Goal: Task Accomplishment & Management: Use online tool/utility

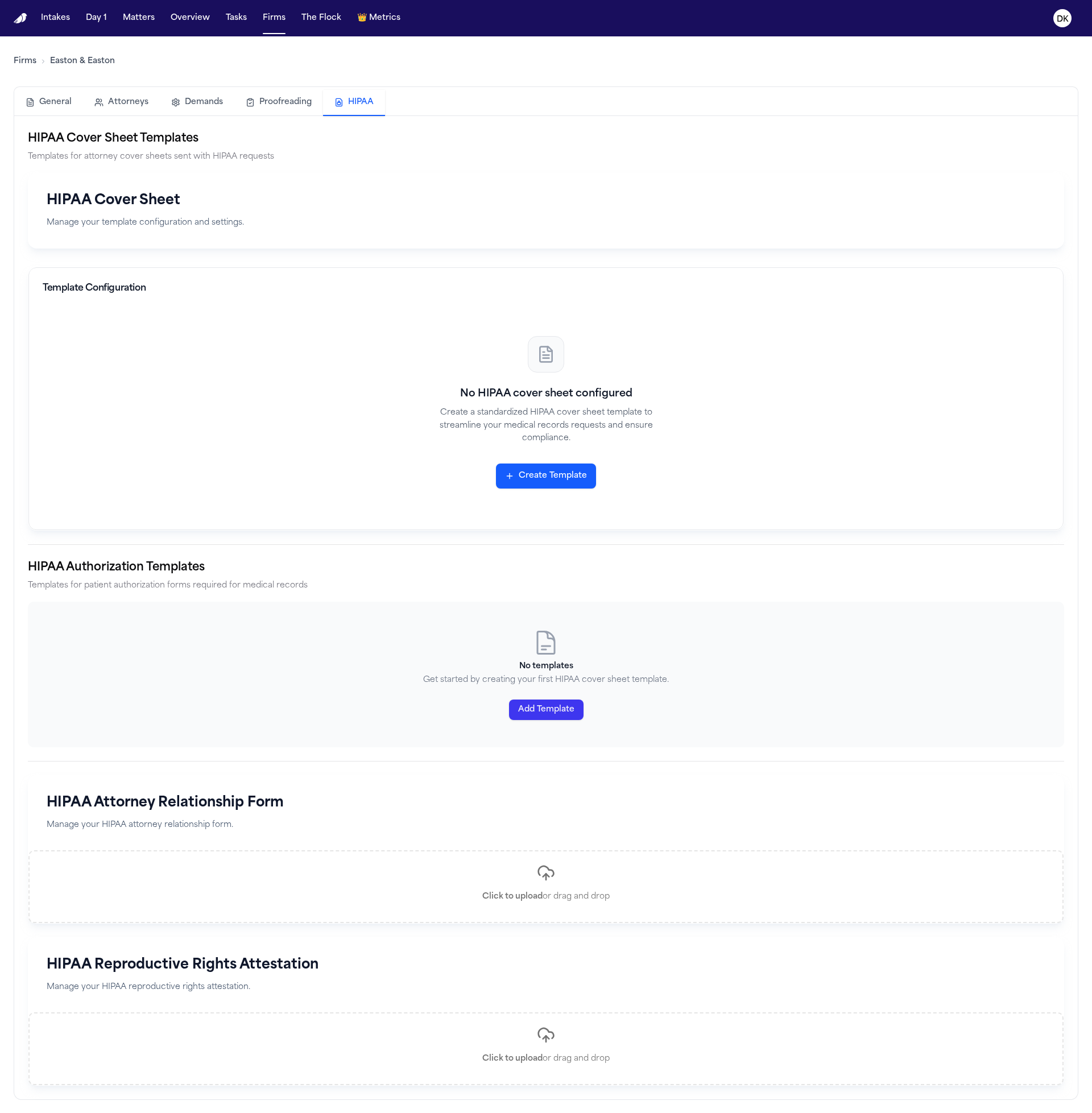
click at [533, 467] on button "Create Template" at bounding box center [546, 476] width 100 height 25
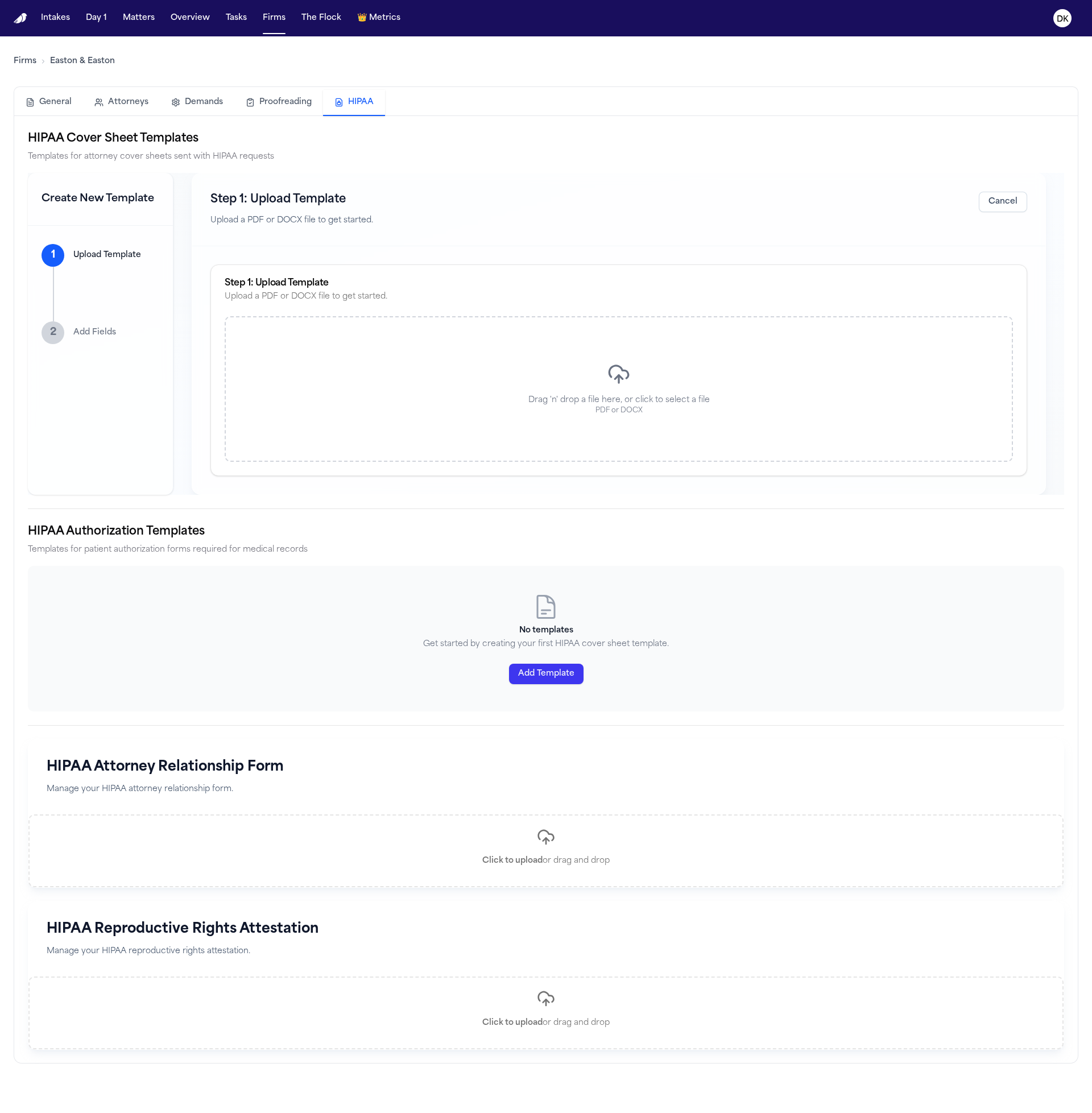
click at [683, 420] on div "Drag 'n' drop a file here, or click to select a file PDF or DOCX" at bounding box center [619, 389] width 789 height 145
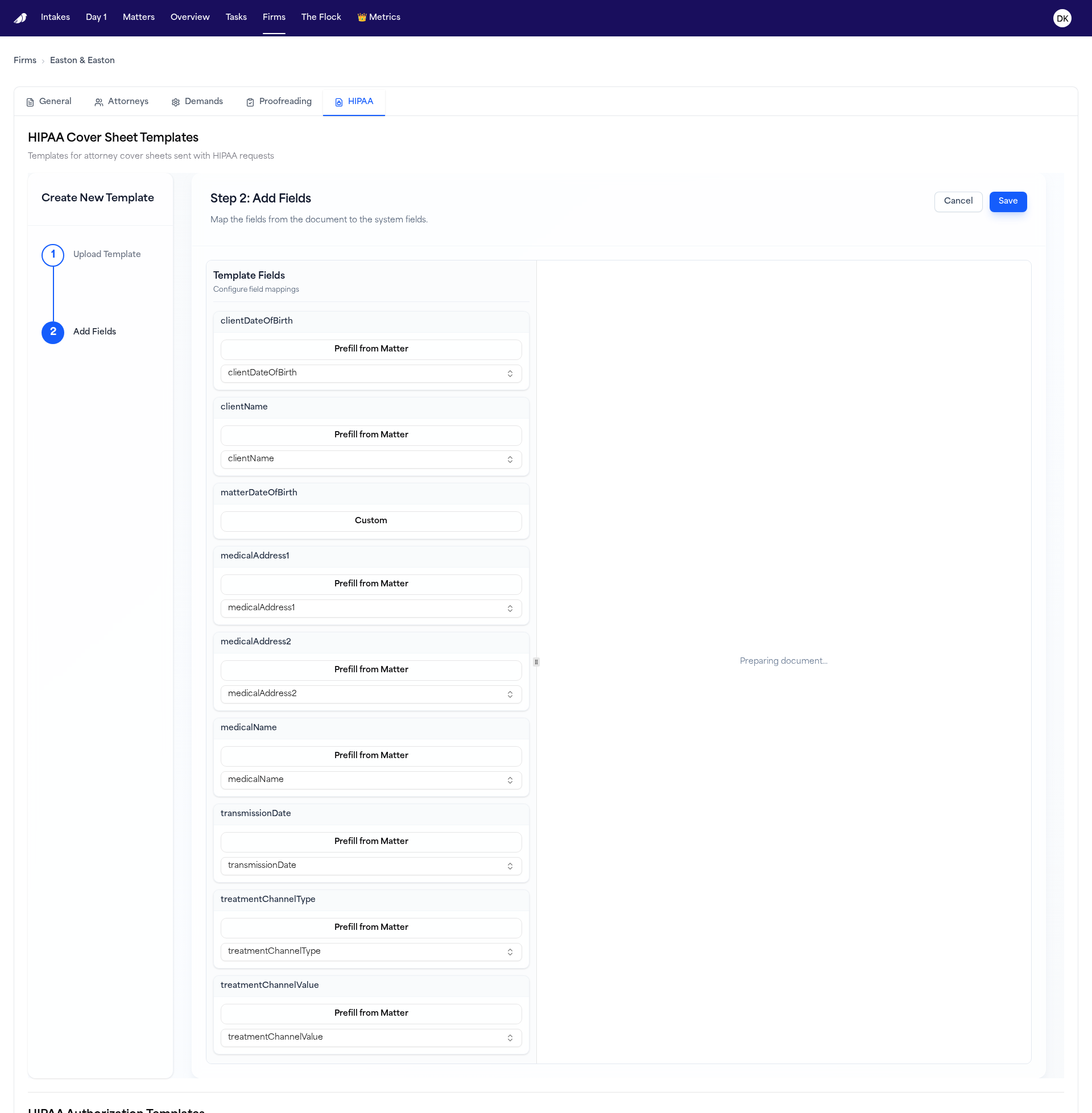
click at [965, 193] on button "Cancel" at bounding box center [959, 201] width 48 height 21
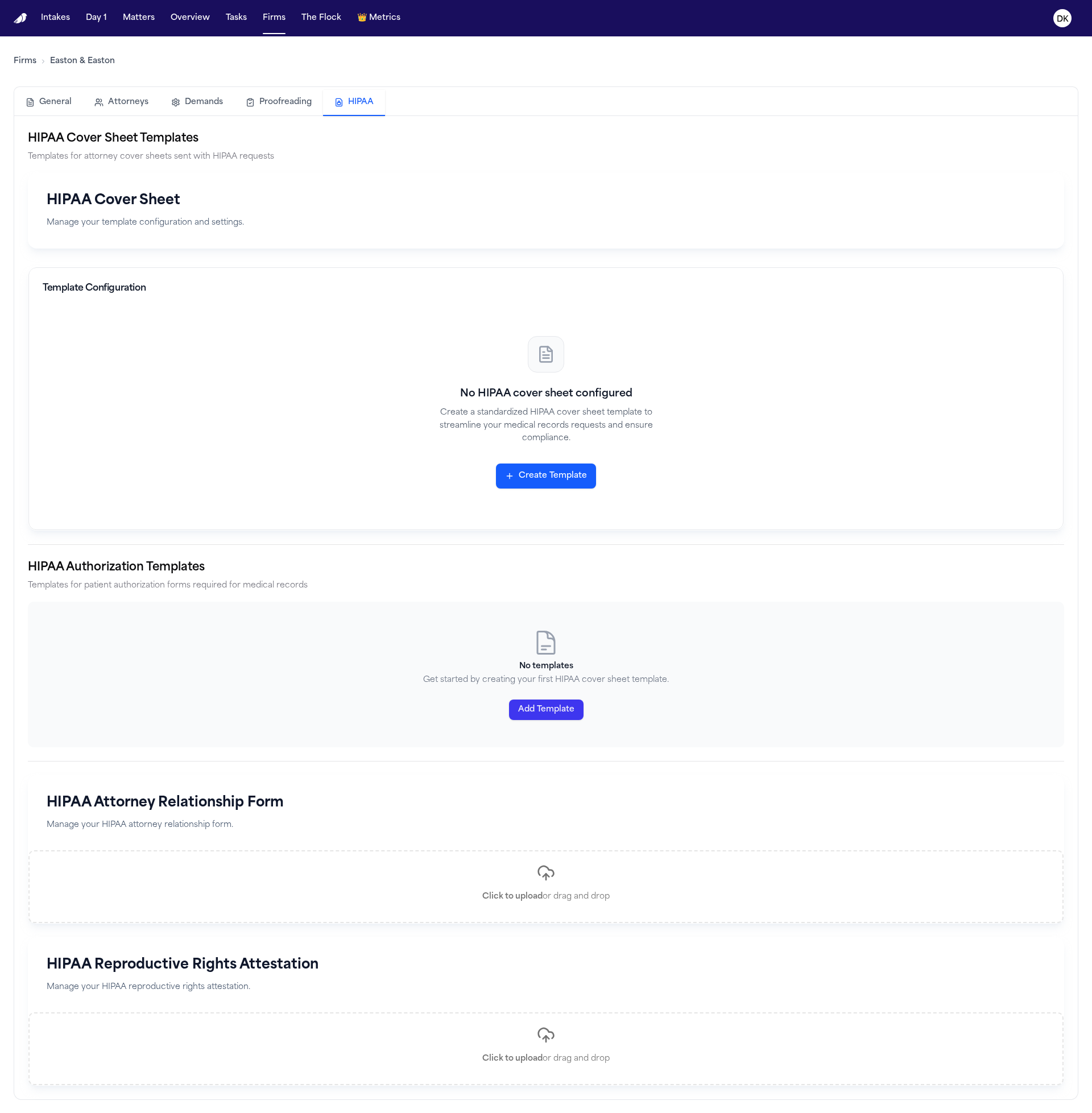
click at [552, 469] on button "Create Template" at bounding box center [546, 476] width 100 height 25
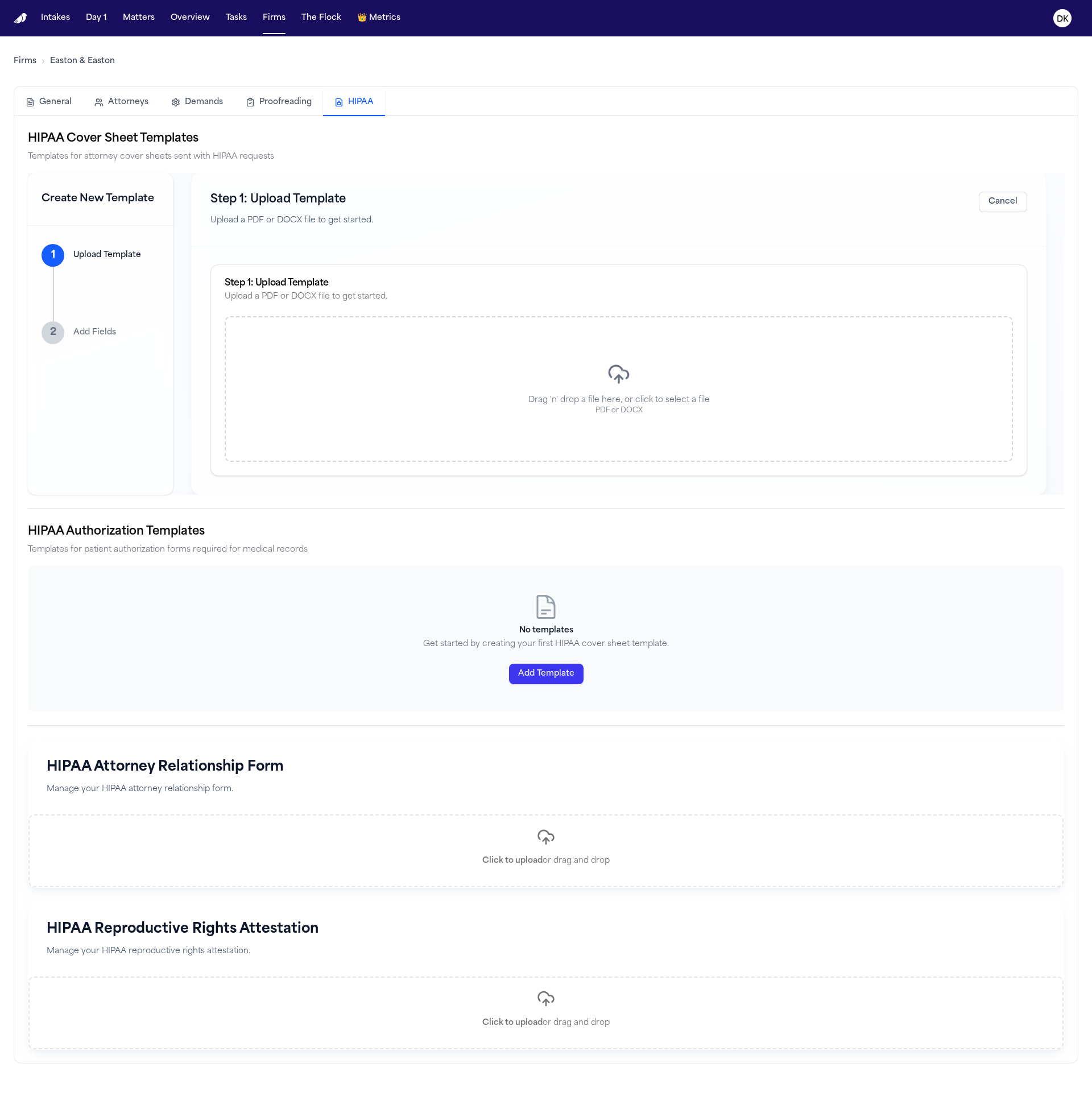
click at [635, 386] on div "Drag 'n' drop a file here, or click to select a file PDF or DOCX" at bounding box center [619, 389] width 789 height 145
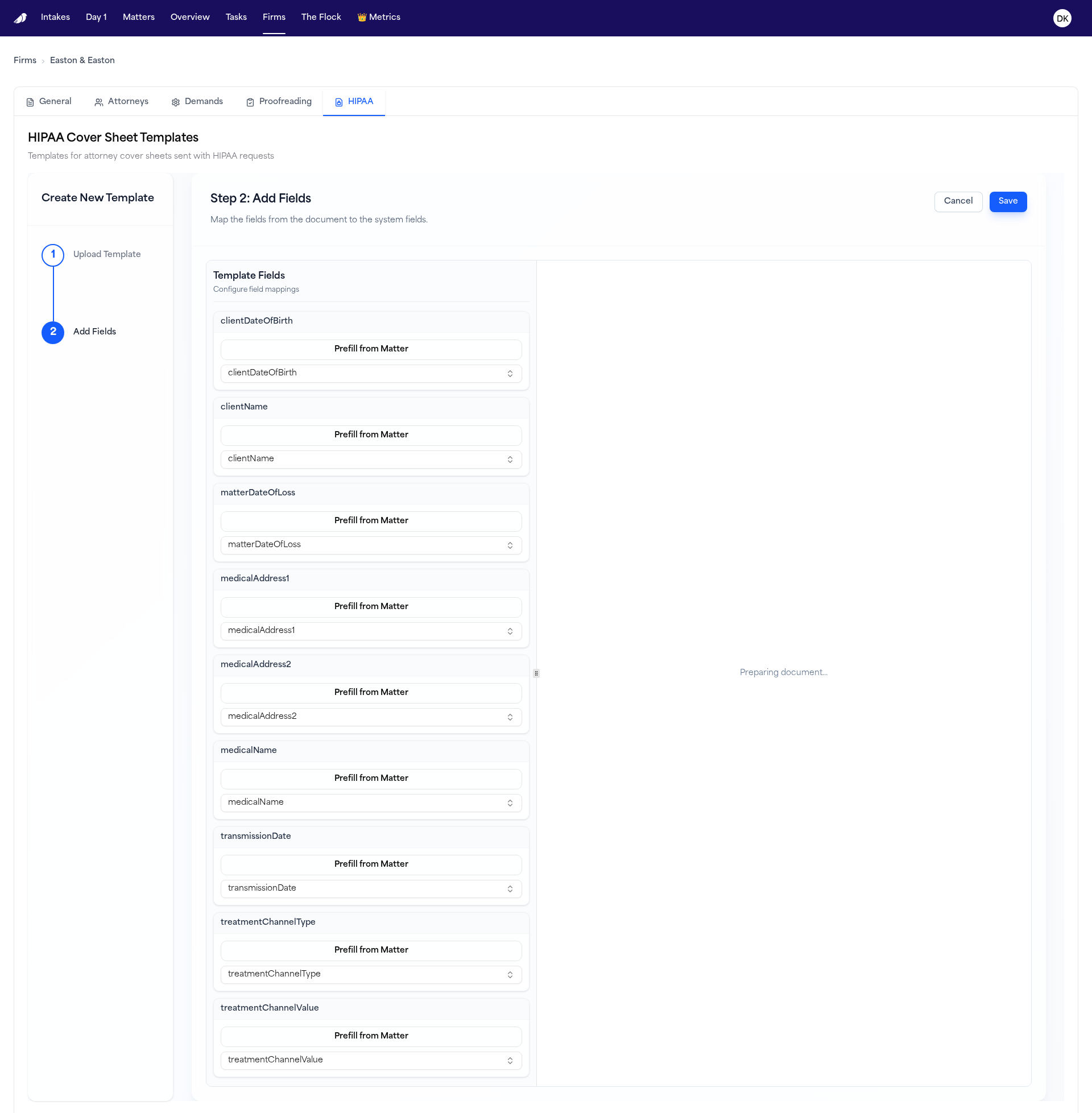
click at [763, 649] on div "Preparing document..." at bounding box center [784, 673] width 494 height 826
click at [760, 678] on div "Preparing document..." at bounding box center [784, 674] width 88 height 11
click at [830, 666] on span "a copy of her driver’s license." at bounding box center [874, 667] width 101 height 9
drag, startPoint x: 812, startPoint y: 690, endPoint x: 682, endPoint y: 637, distance: 140.4
click at [682, 637] on div "W. DOUGLAS EASTON BRIAN W. EASTON MATTHEW D. EASTON TRAVIS R. EASTON GABRIEL M.…" at bounding box center [784, 591] width 494 height 640
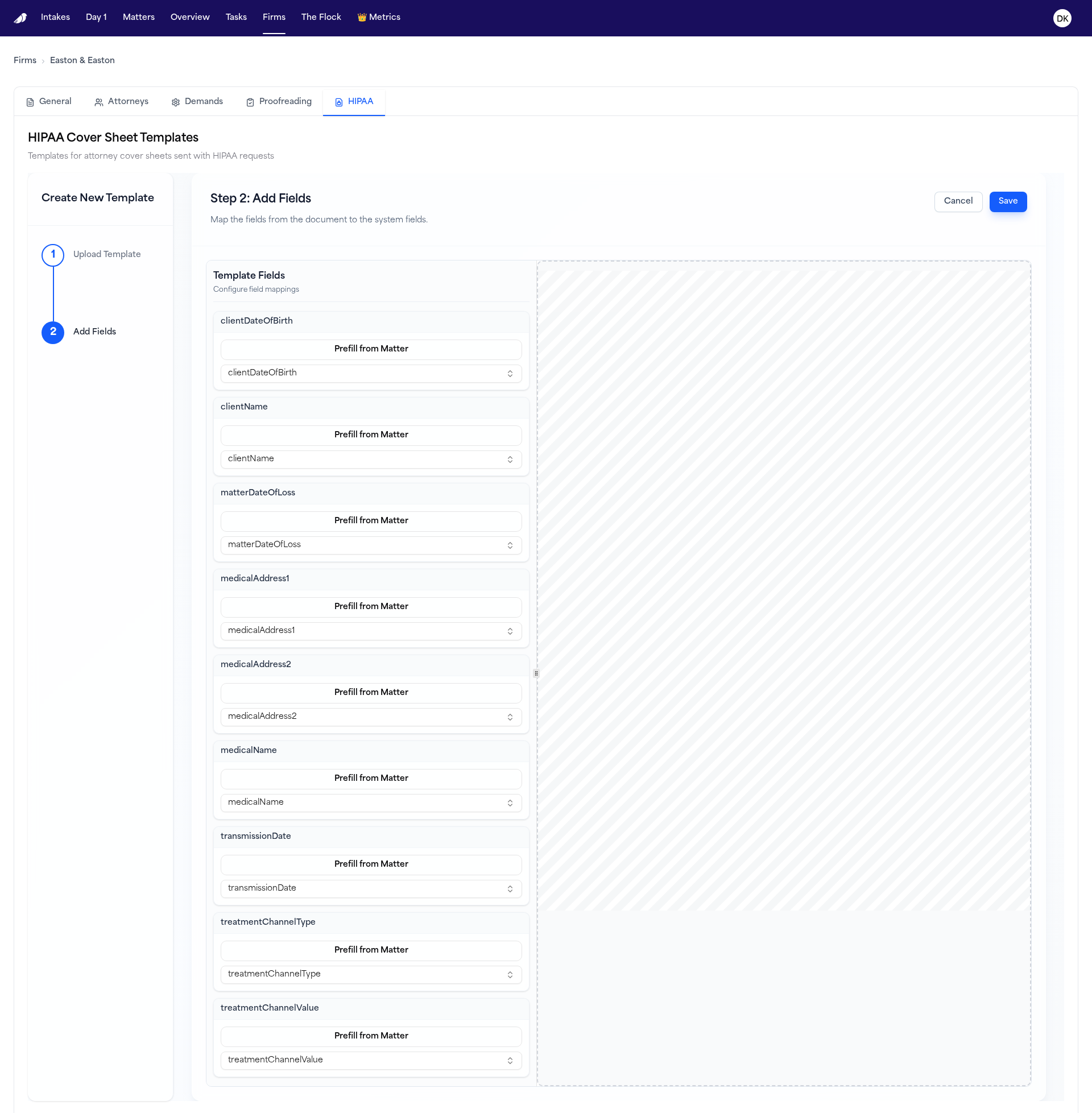
click at [697, 651] on span "This letter will introduce this law firm as legal counsel for" at bounding box center [742, 647] width 203 height 9
drag, startPoint x: 619, startPoint y: 654, endPoint x: 874, endPoint y: 680, distance: 256.3
click at [874, 680] on div "W. DOUGLAS EASTON BRIAN W. EASTON MATTHEW D. EASTON TRAVIS R. EASTON GABRIEL M.…" at bounding box center [784, 591] width 494 height 640
click at [874, 680] on span "cooperation" at bounding box center [880, 677] width 40 height 9
drag, startPoint x: 850, startPoint y: 666, endPoint x: 679, endPoint y: 634, distance: 174.0
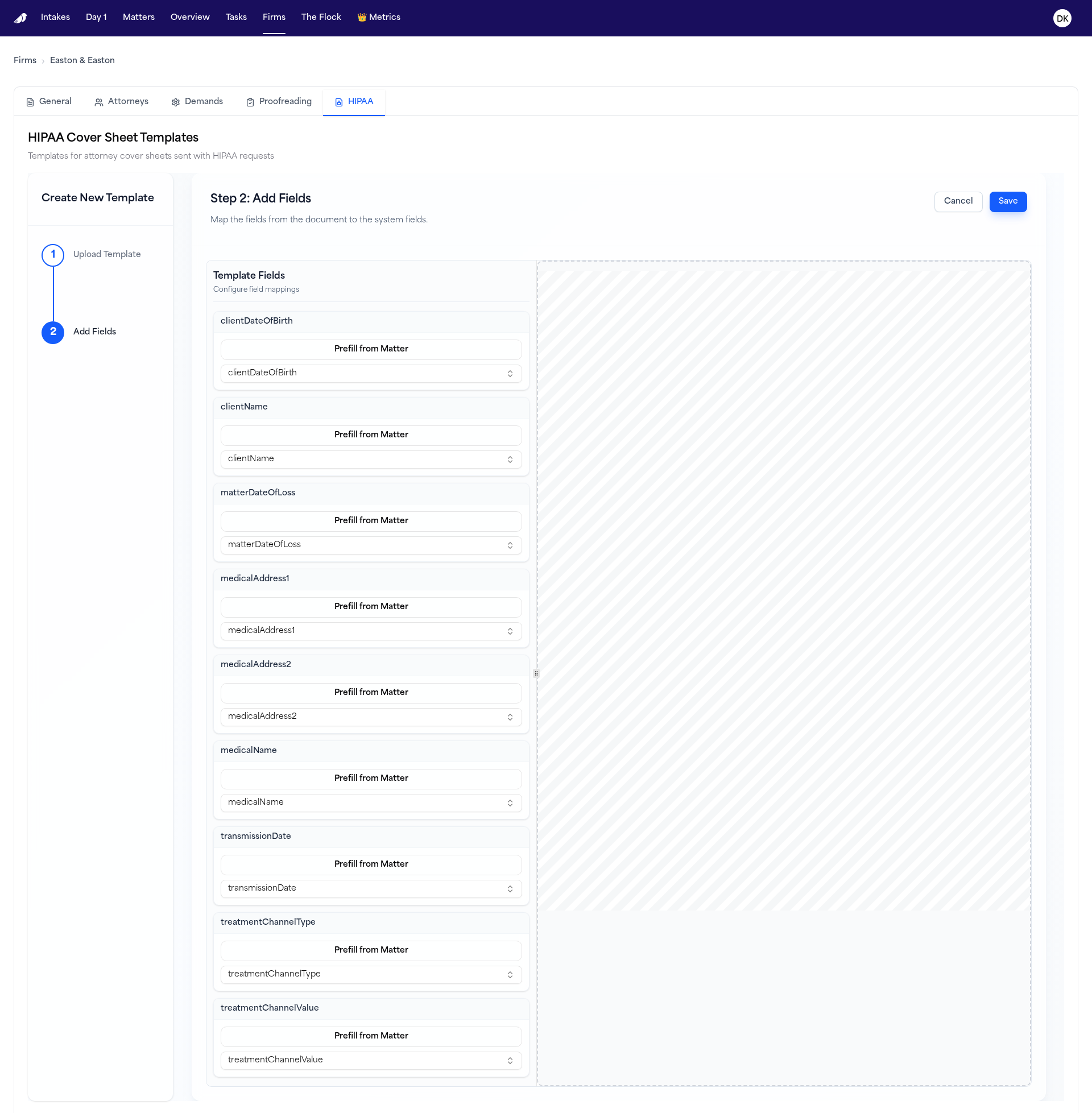
click at [679, 634] on div "W. DOUGLAS EASTON BRIAN W. EASTON MATTHEW D. EASTON TRAVIS R. EASTON GABRIEL M.…" at bounding box center [784, 591] width 494 height 640
click at [806, 662] on span "along with" at bounding box center [803, 667] width 36 height 9
click at [650, 533] on span "Phoenix General Hospital" at bounding box center [655, 537] width 81 height 9
click at [653, 521] on span "Sent Via fax:" at bounding box center [639, 525] width 48 height 9
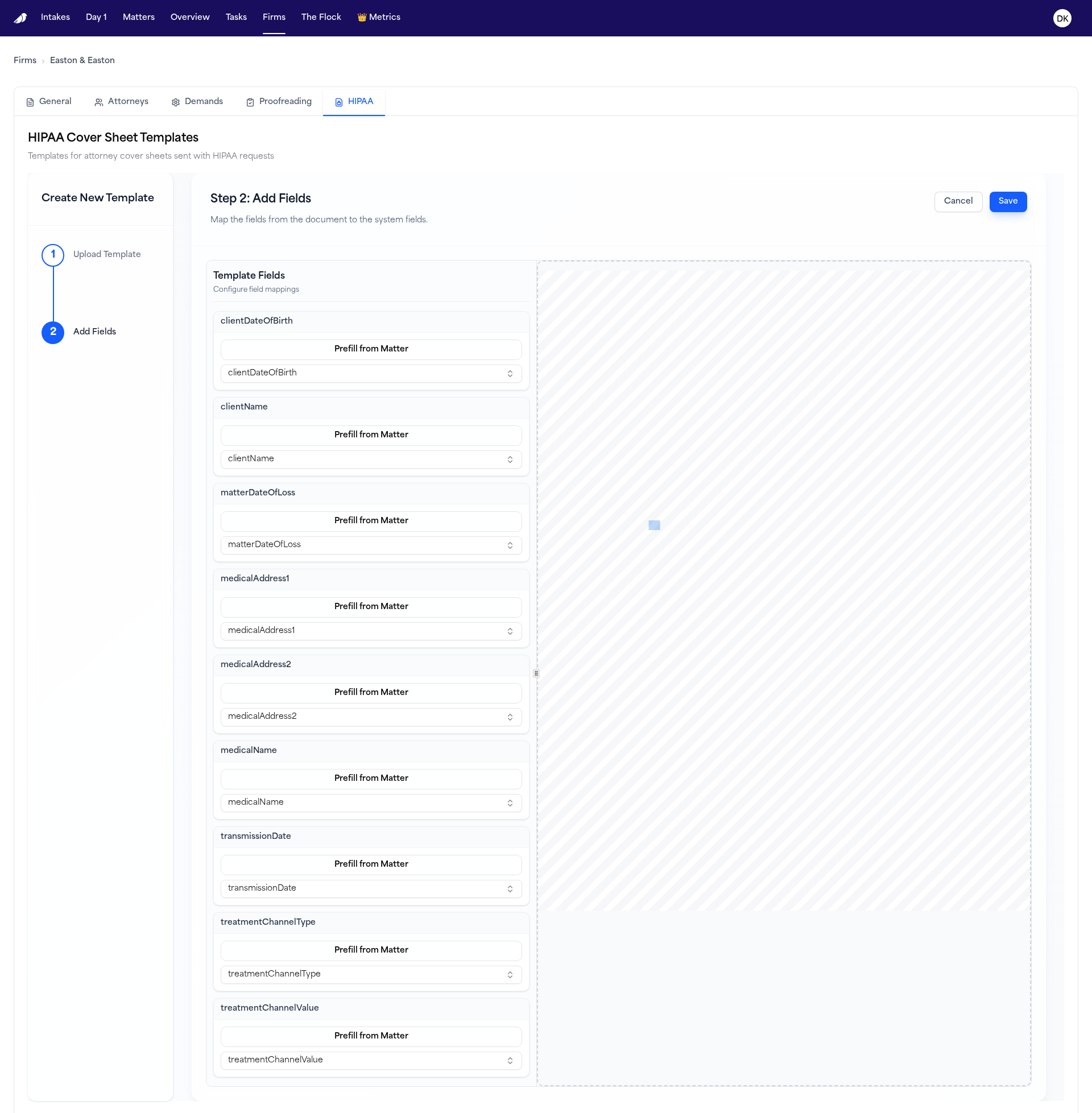
click at [653, 521] on span "Sent Via fax:" at bounding box center [639, 525] width 48 height 9
click at [971, 201] on button "Cancel" at bounding box center [959, 201] width 48 height 21
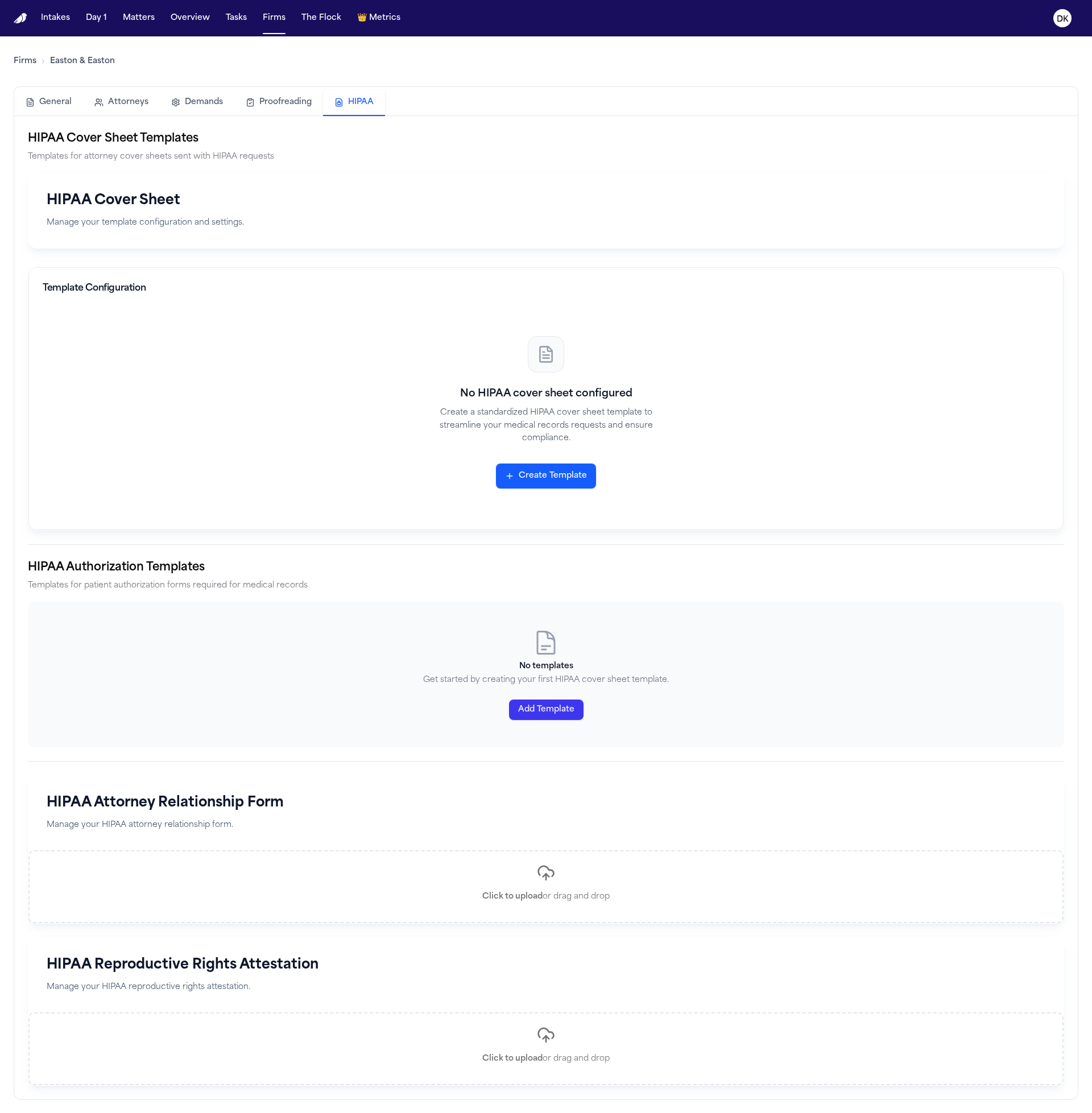
click at [548, 474] on button "Create Template" at bounding box center [546, 476] width 100 height 25
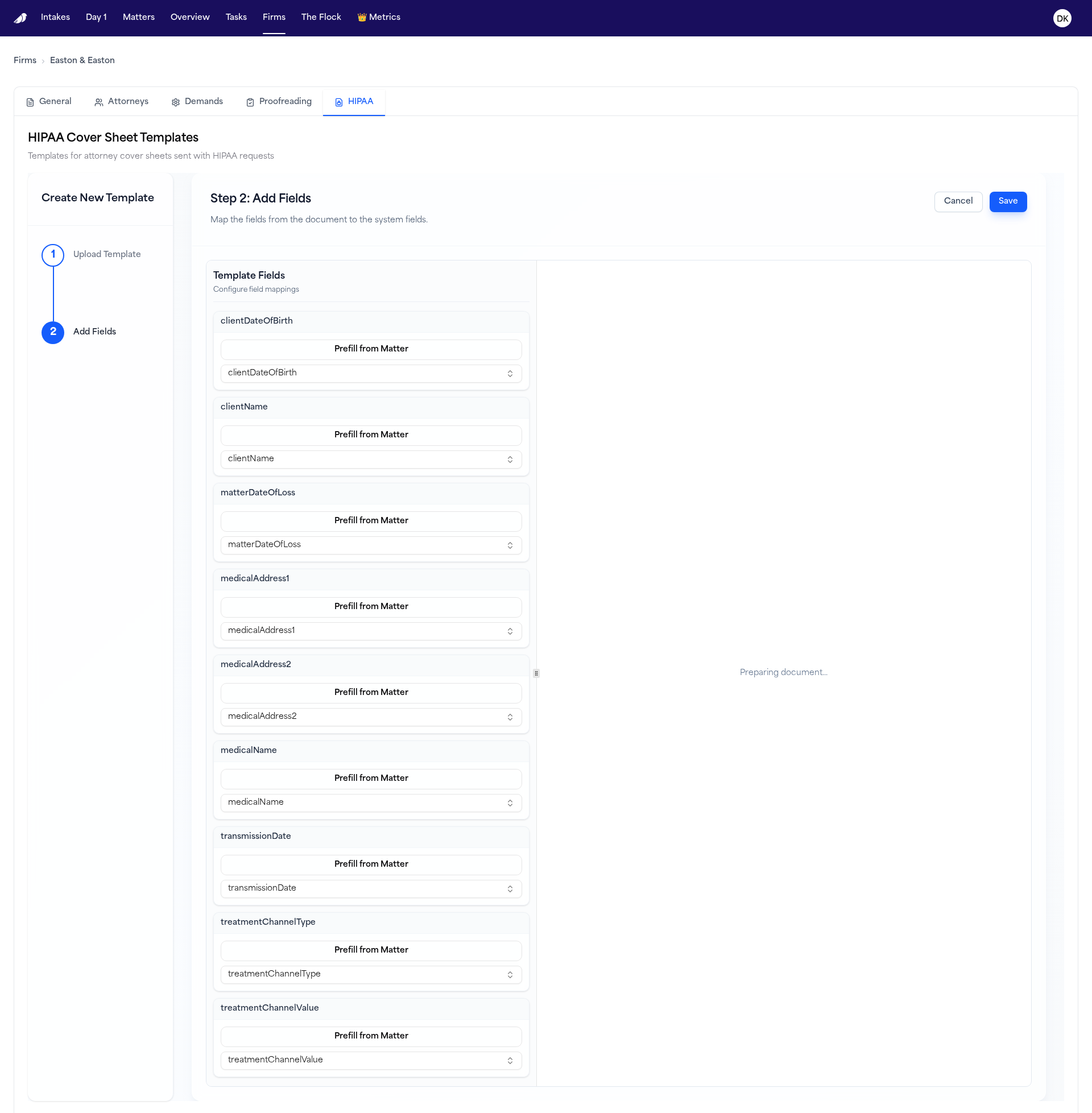
scroll to position [286, 0]
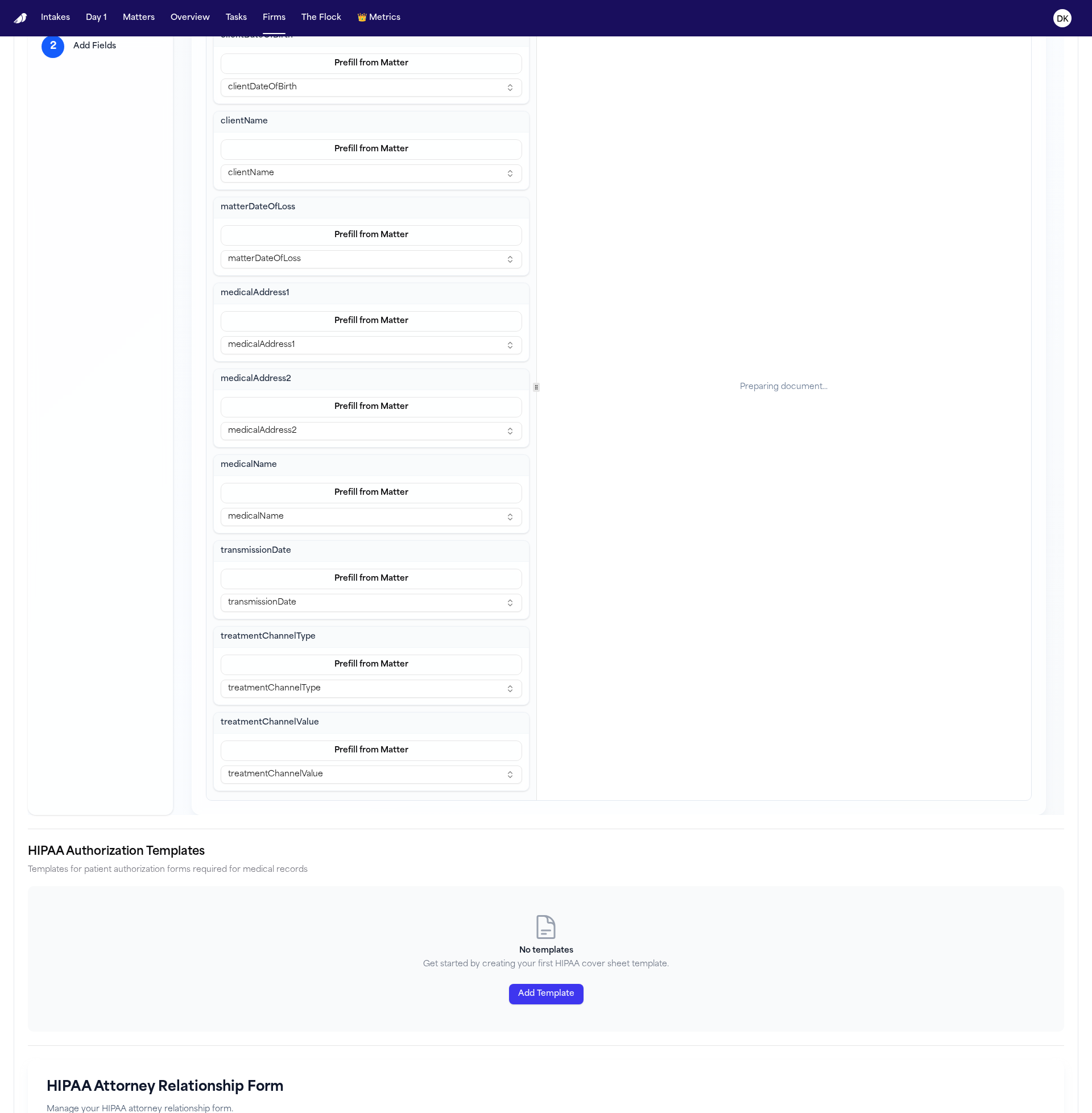
click at [771, 511] on div "Preparing document..." at bounding box center [784, 387] width 494 height 826
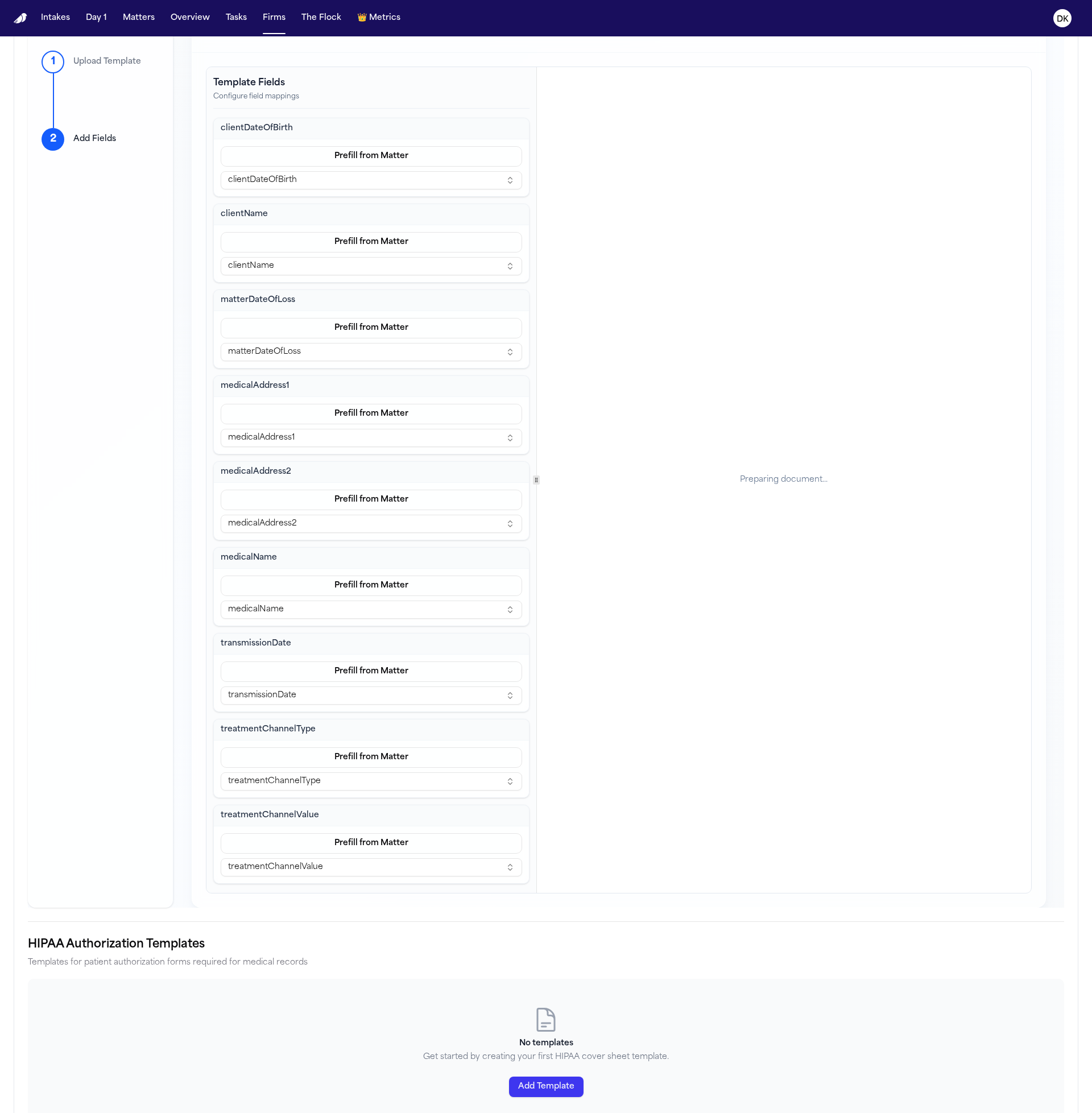
scroll to position [252, 0]
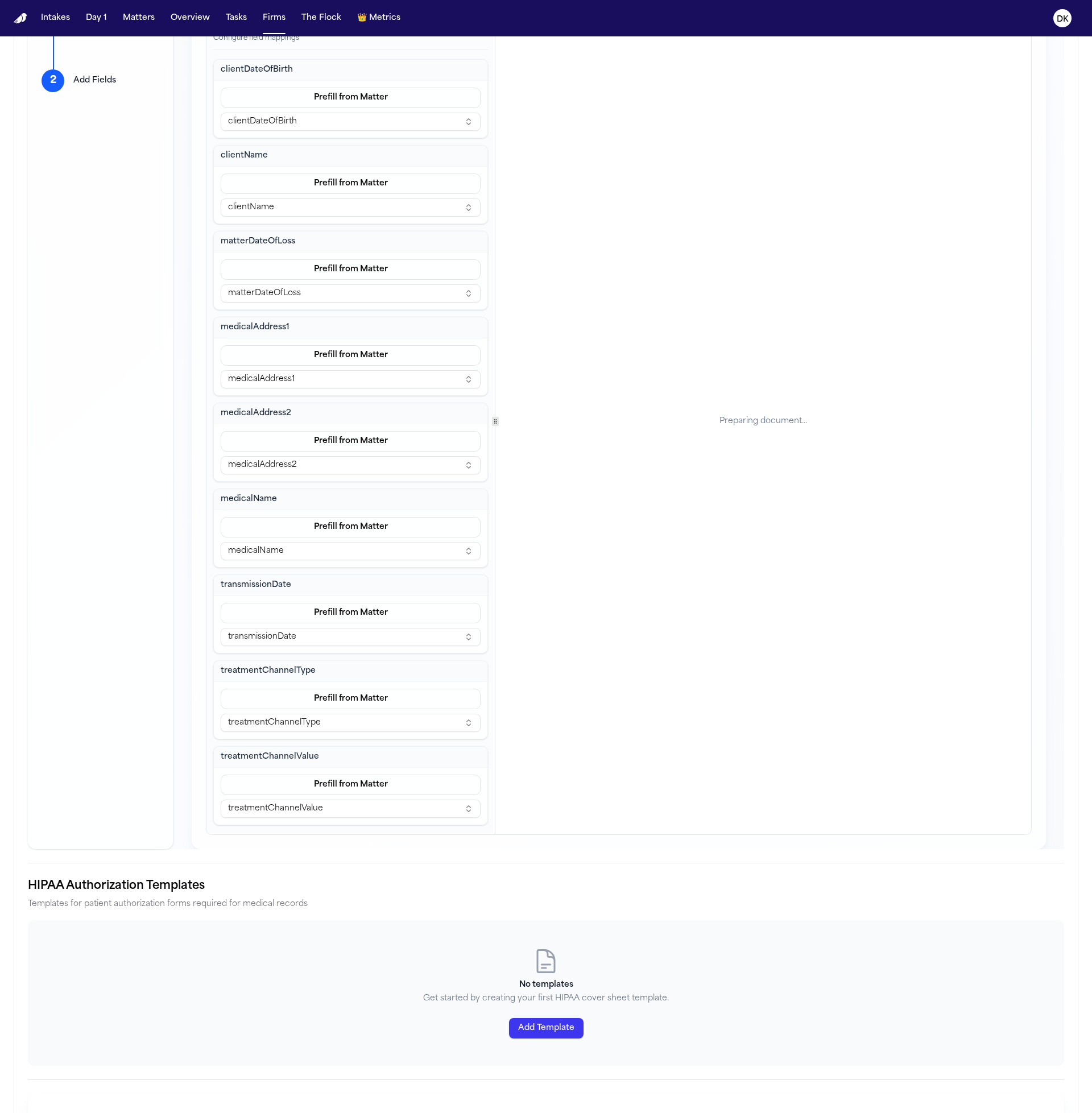
click at [404, 475] on div "Template Fields Configure field mappings clientDateOfBirth Prefill from Matter …" at bounding box center [618, 421] width 825 height 826
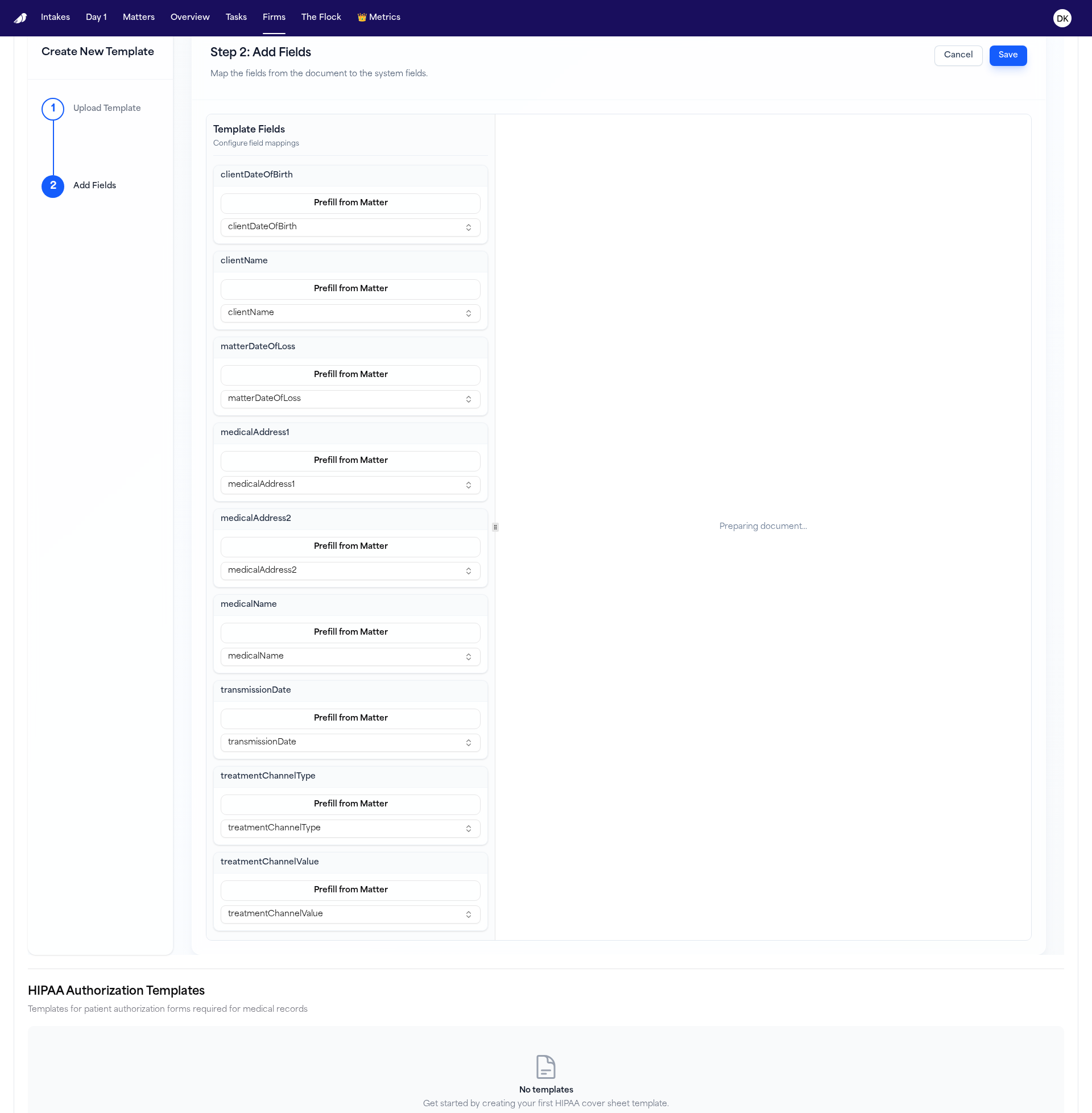
click at [681, 492] on div "Preparing document..." at bounding box center [763, 527] width 536 height 826
click at [772, 515] on div "Preparing document..." at bounding box center [763, 527] width 536 height 826
click at [769, 539] on div "Preparing document..." at bounding box center [763, 527] width 536 height 826
click at [771, 531] on div "Preparing document..." at bounding box center [763, 527] width 88 height 11
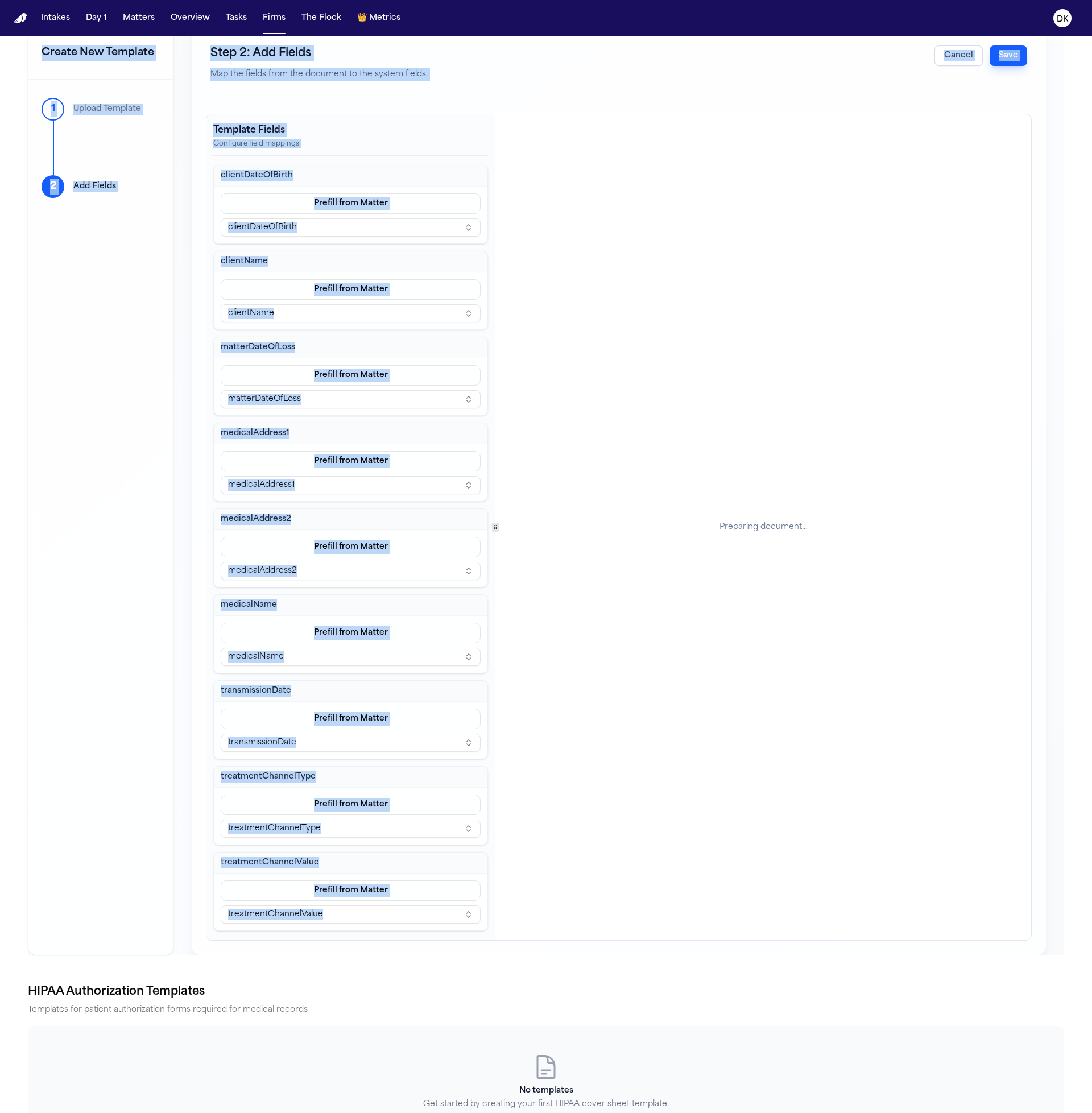
click at [771, 531] on div "Preparing document..." at bounding box center [763, 527] width 88 height 11
click at [751, 529] on div "Preparing document..." at bounding box center [763, 527] width 88 height 11
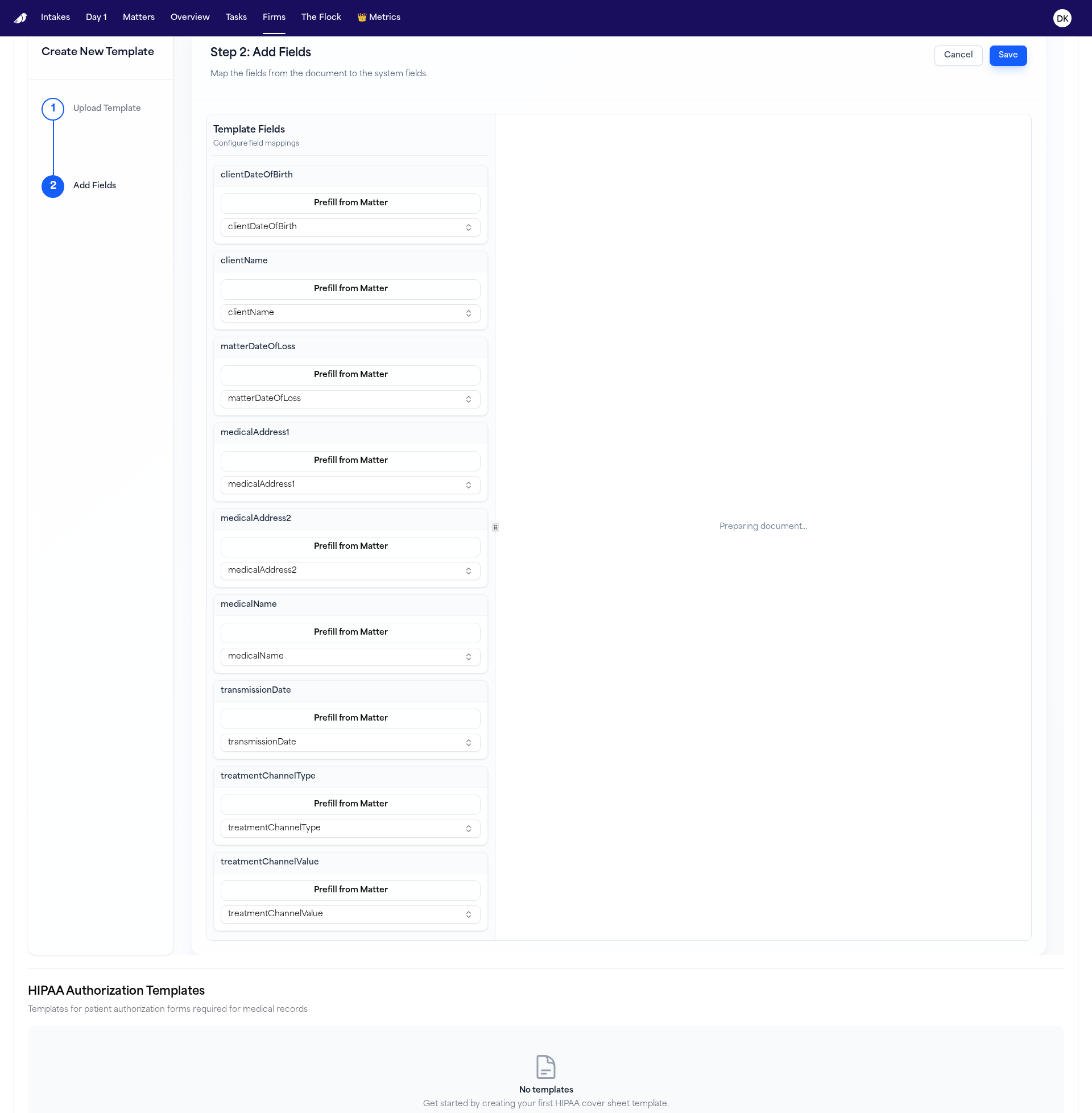
click at [876, 391] on div "Preparing document..." at bounding box center [763, 527] width 536 height 826
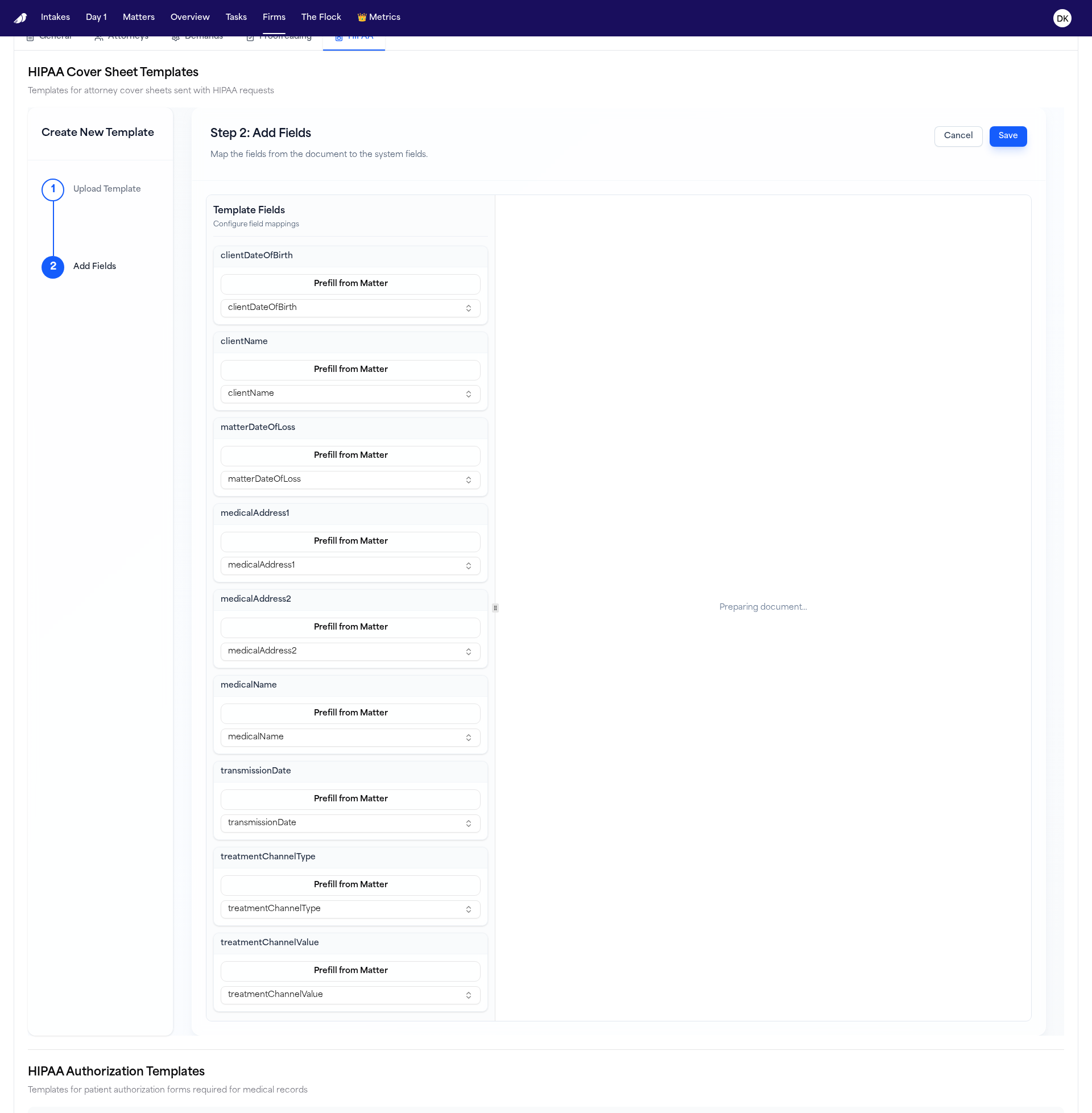
scroll to position [43, 0]
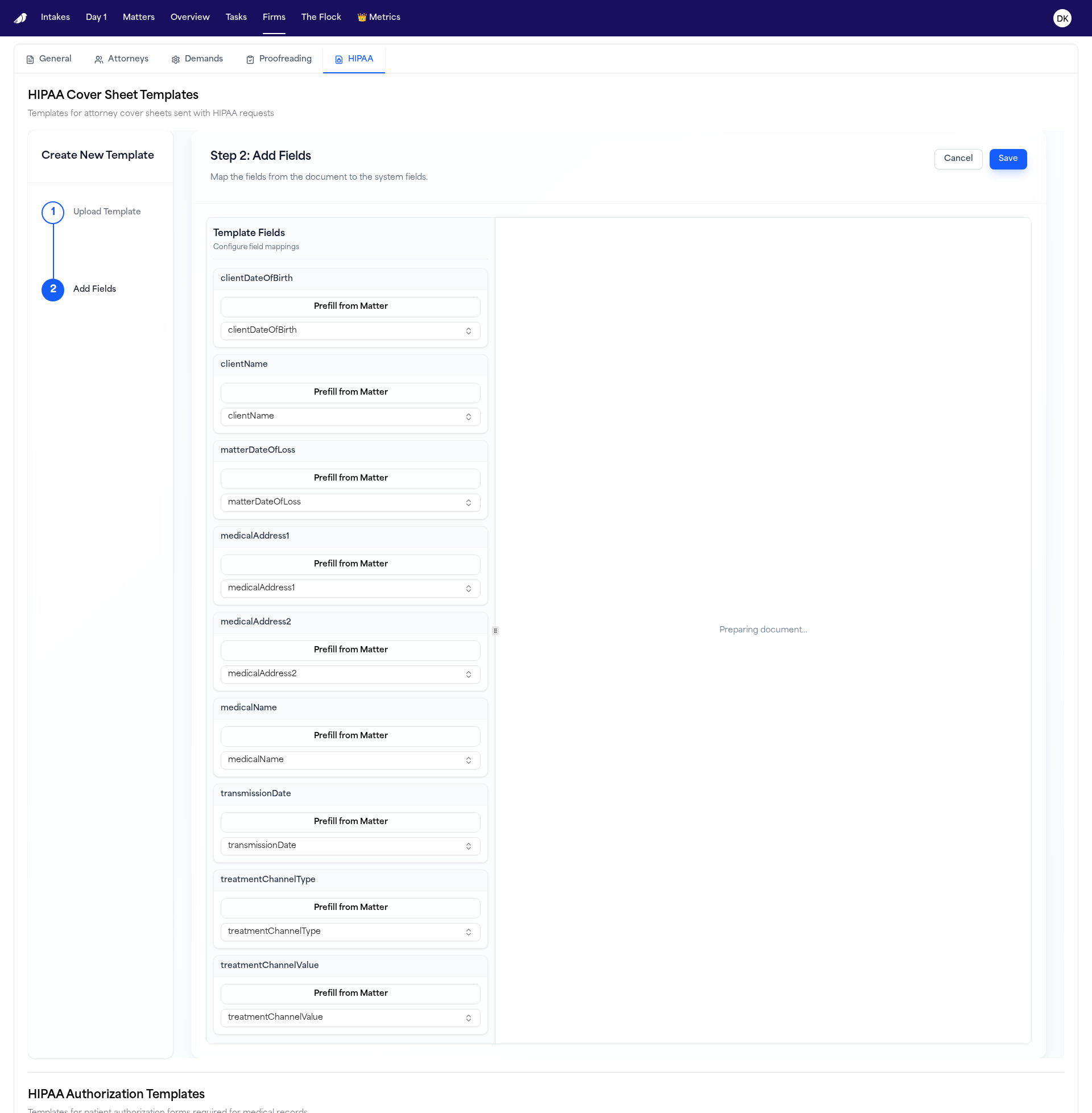
click at [779, 634] on div "Preparing document..." at bounding box center [763, 631] width 88 height 11
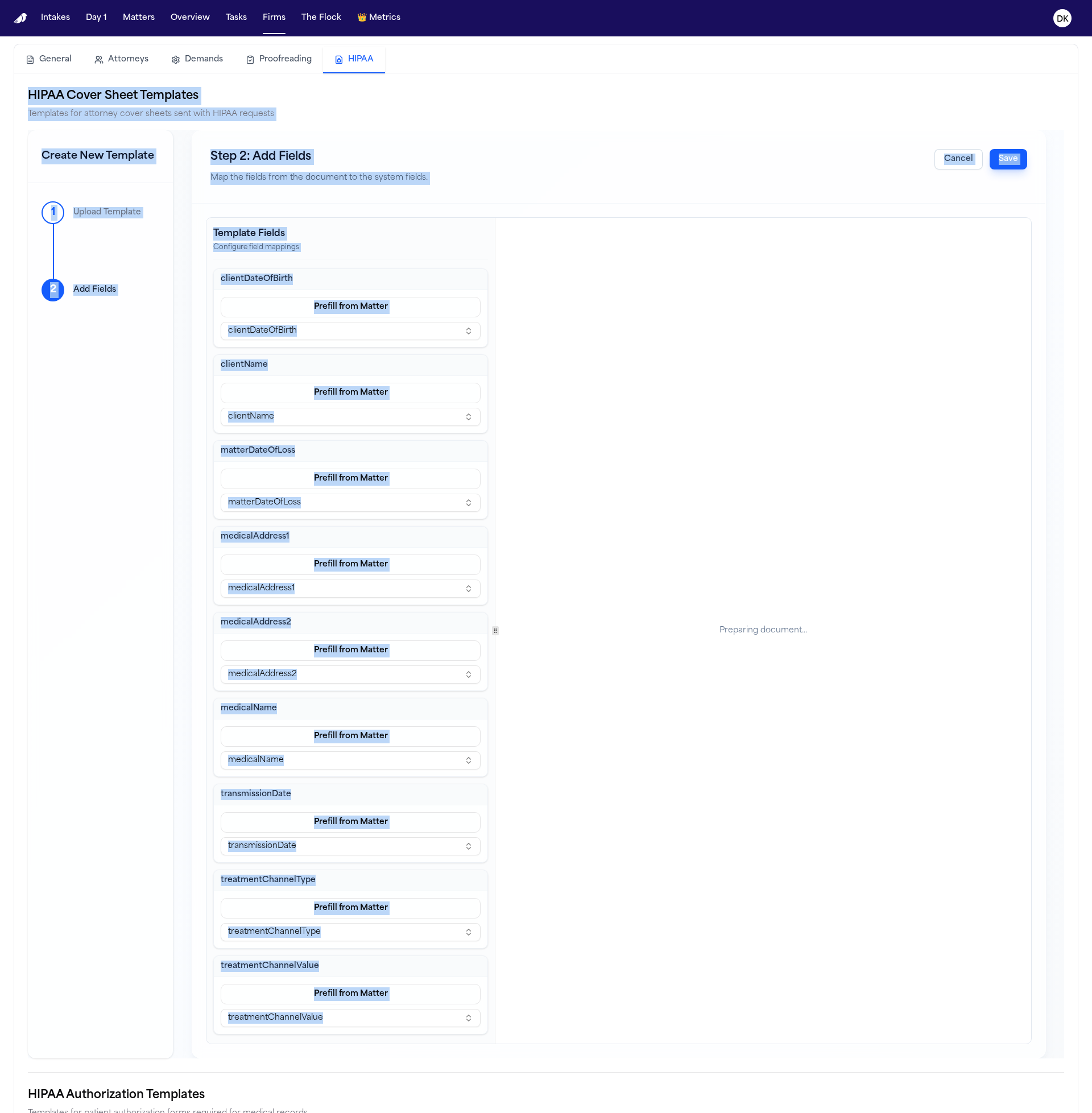
click at [779, 634] on div "Preparing document..." at bounding box center [763, 631] width 88 height 11
click at [749, 671] on div "Preparing document..." at bounding box center [763, 631] width 536 height 826
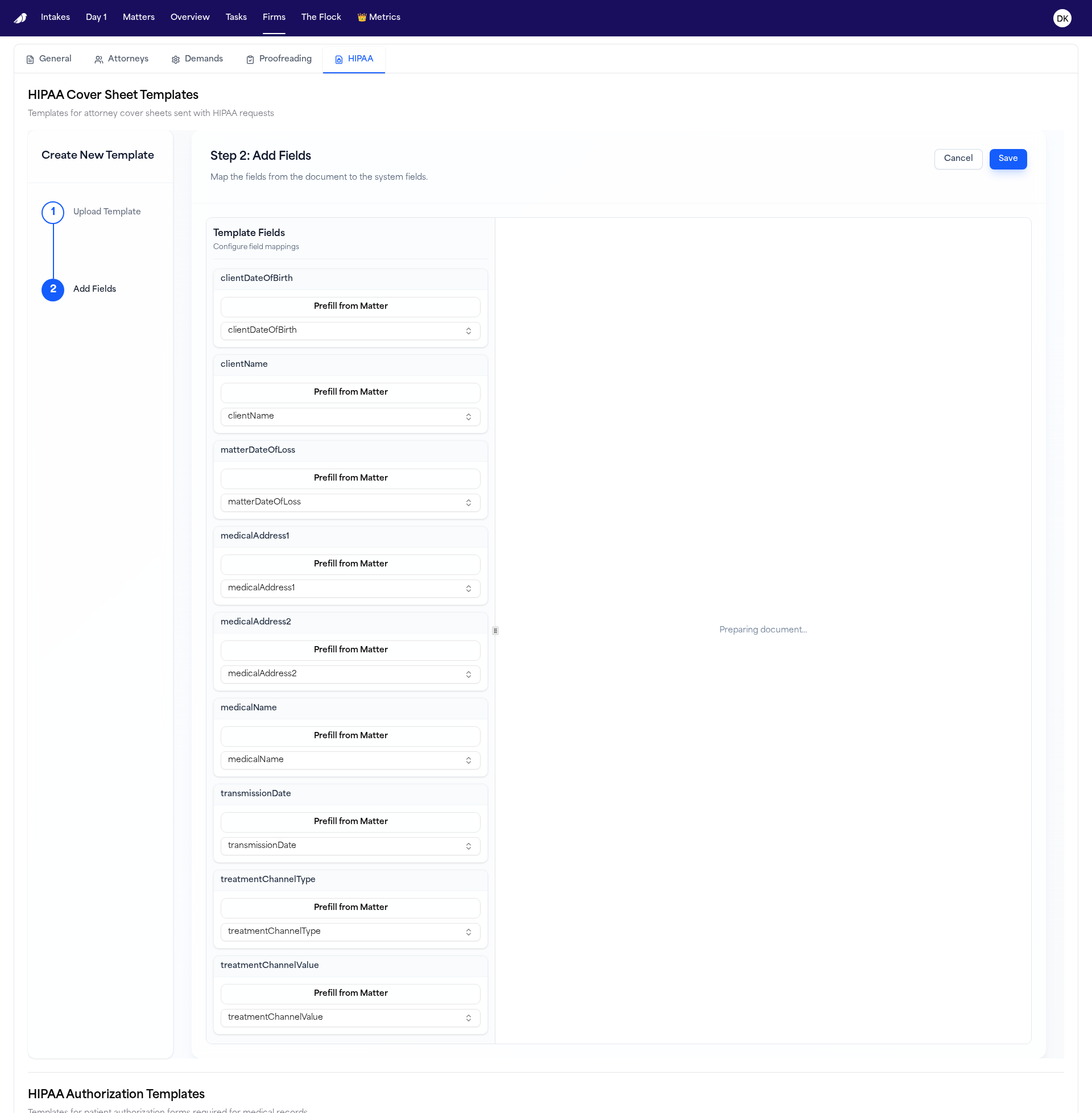
click at [754, 625] on div "Preparing document..." at bounding box center [763, 631] width 88 height 11
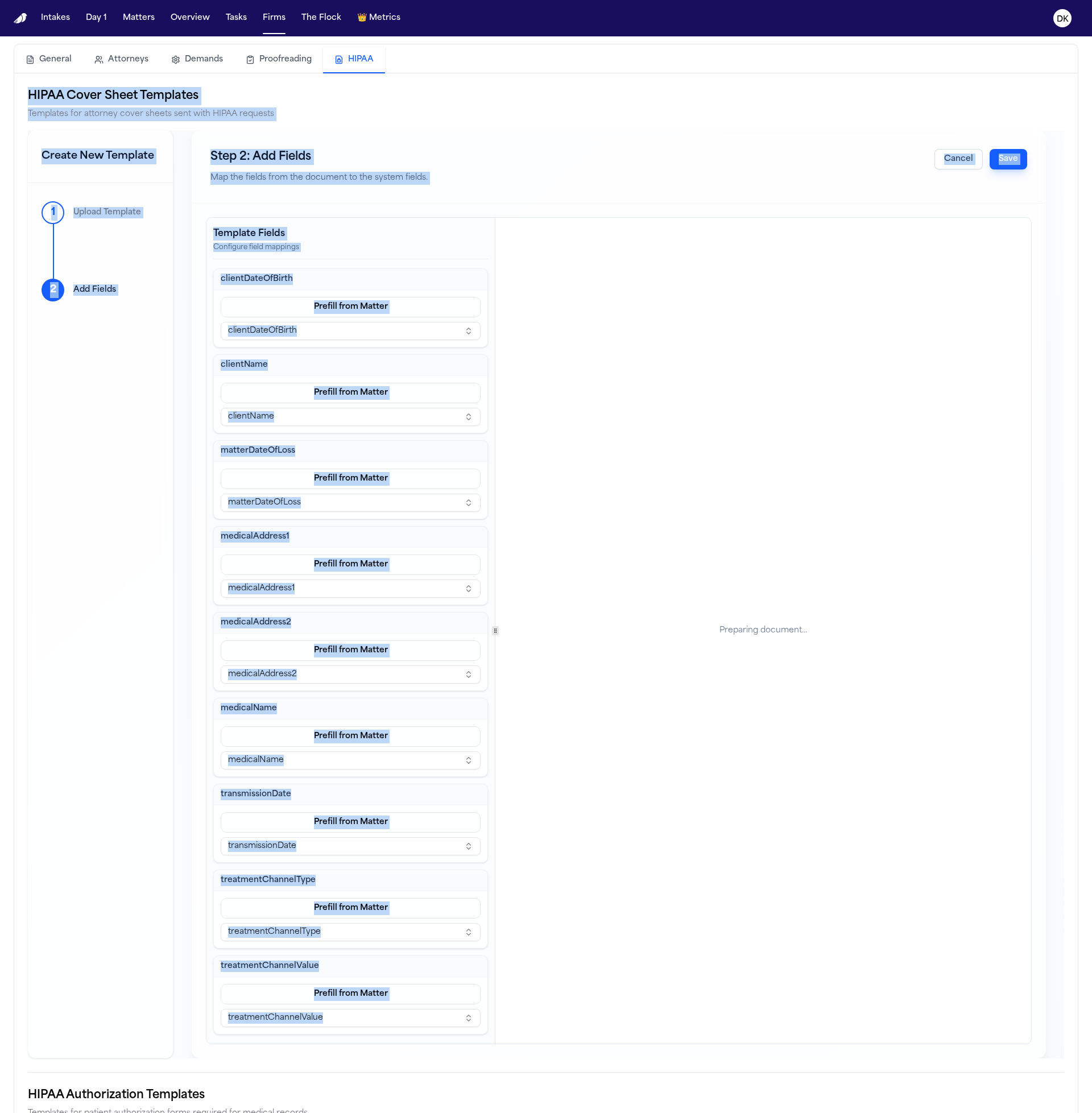
click at [754, 625] on div "Preparing document..." at bounding box center [763, 631] width 88 height 11
click at [748, 664] on div "Preparing document..." at bounding box center [763, 631] width 536 height 826
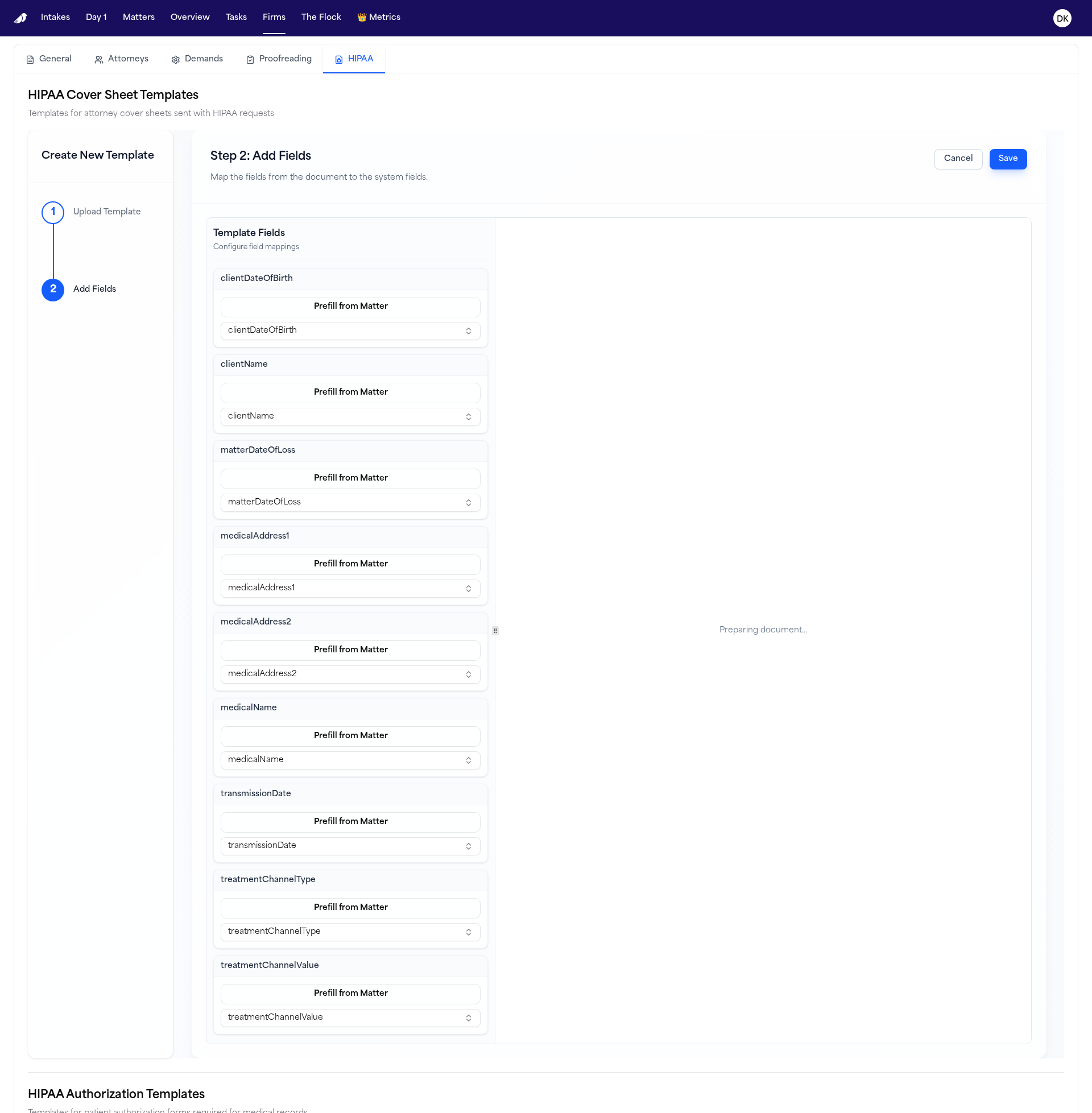
click at [1011, 163] on button "Save" at bounding box center [1009, 159] width 37 height 21
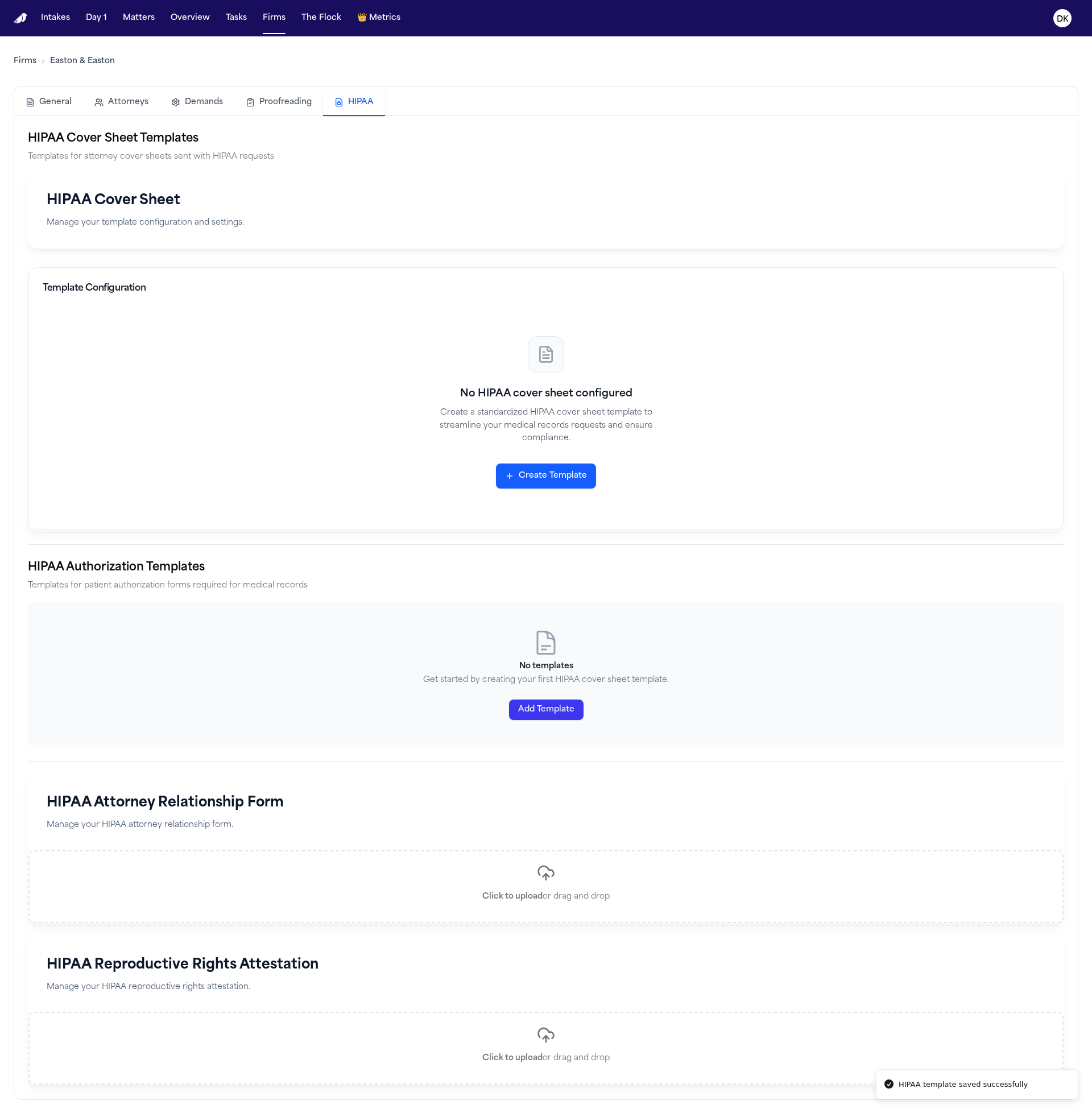
scroll to position [0, 0]
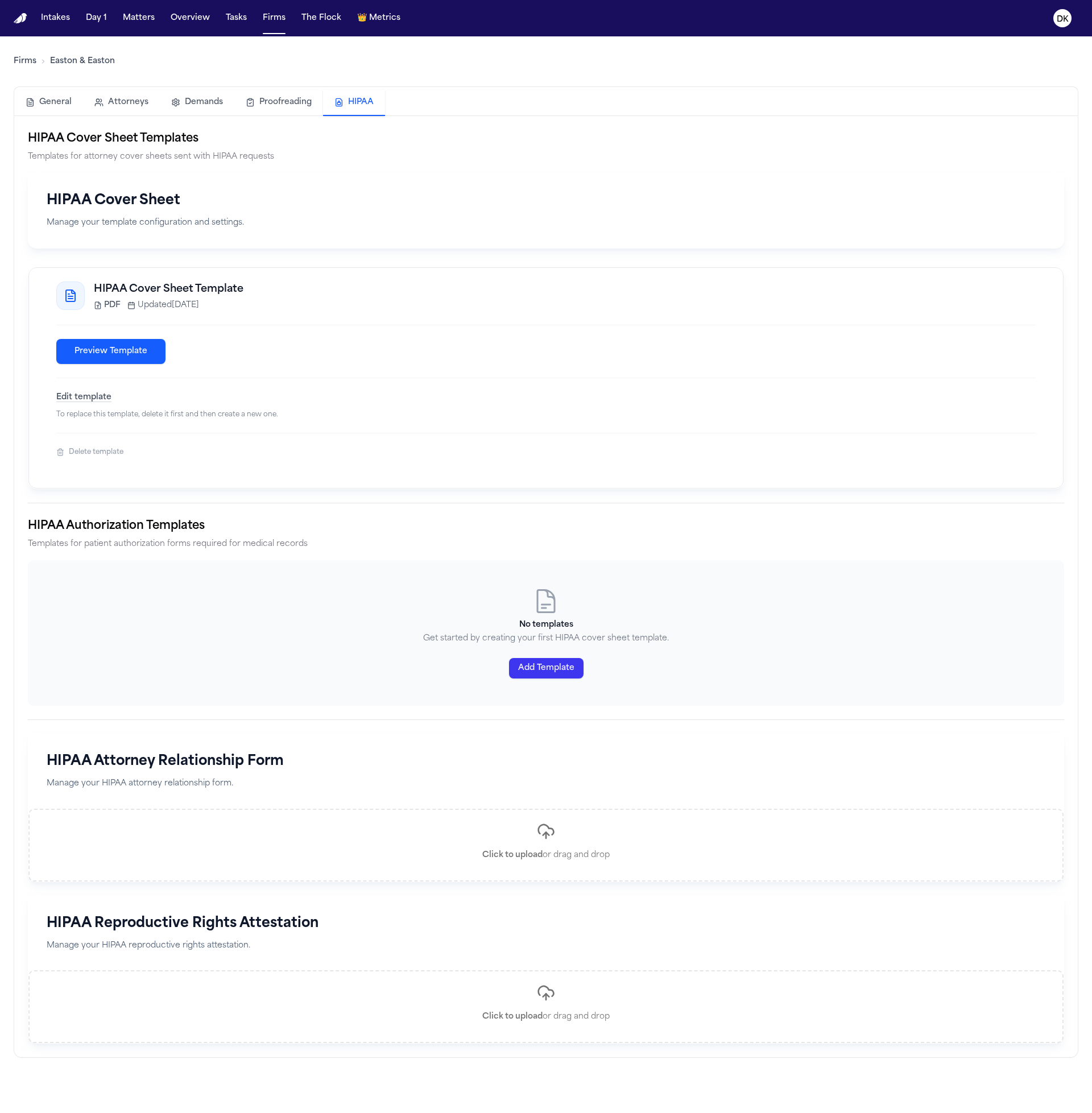
click at [549, 667] on button "Add Template" at bounding box center [546, 668] width 75 height 21
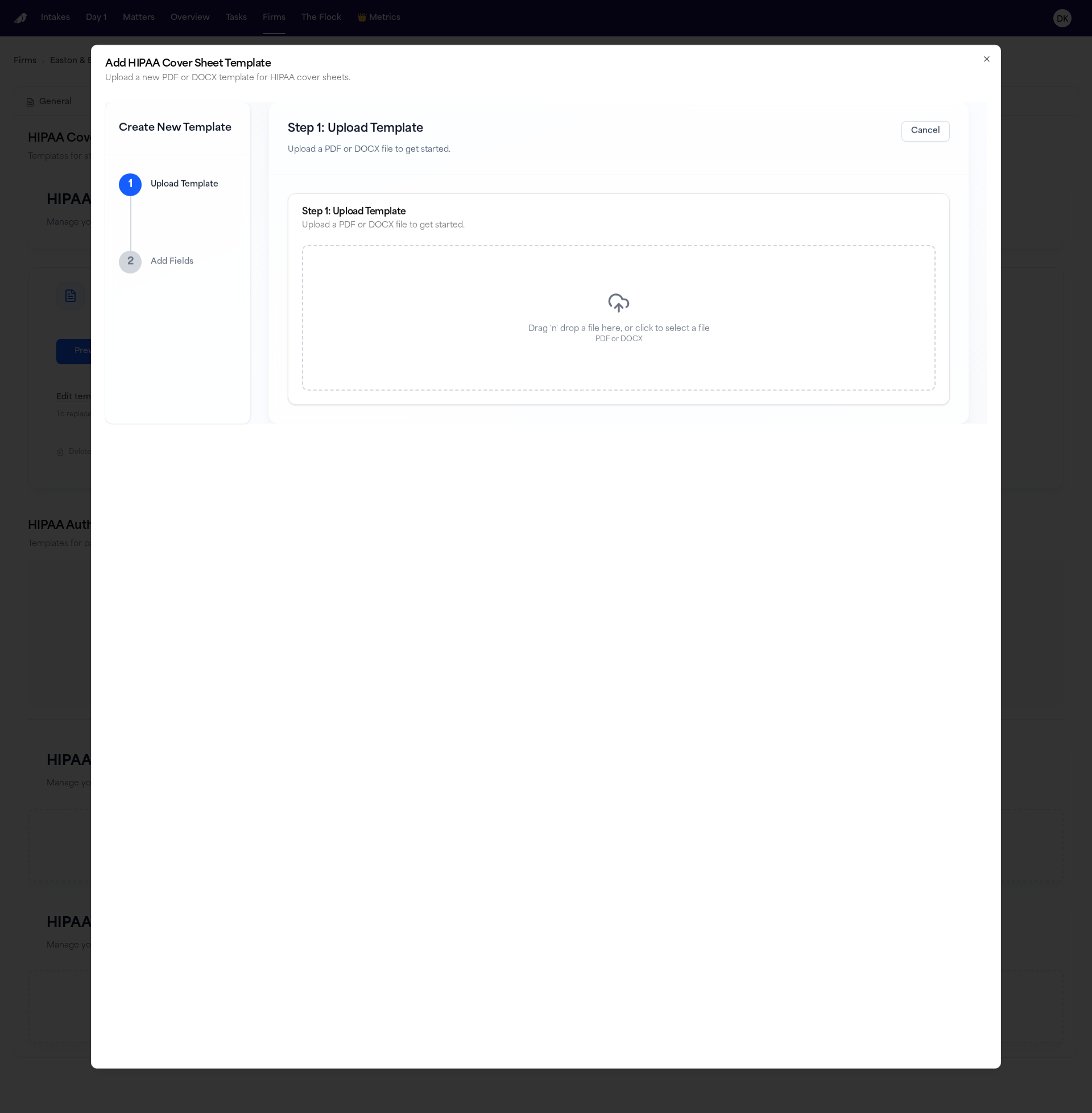
click at [629, 319] on div "Drag 'n' drop a file here, or click to select a file PDF or DOCX" at bounding box center [619, 318] width 634 height 145
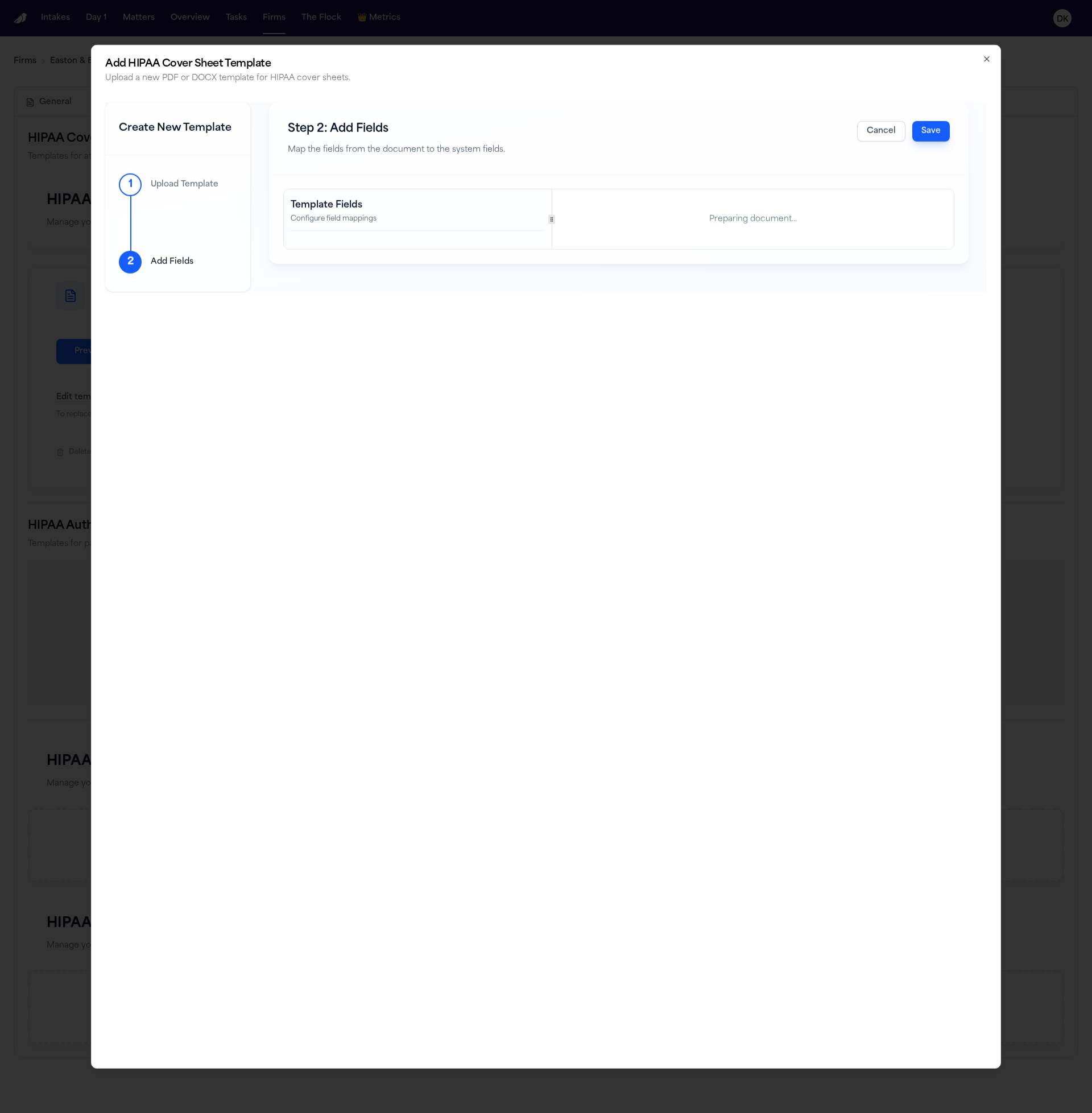
click at [707, 467] on div "Add HIPAA Cover Sheet Template Upload a new PDF or DOCX template for HIPAA cove…" at bounding box center [546, 556] width 911 height 1024
click at [622, 227] on div "Template Fields Configure field mappings Preparing document..." at bounding box center [619, 219] width 670 height 60
click at [613, 244] on div at bounding box center [613, 219] width 1 height 60
click at [525, 382] on div "Add HIPAA Cover Sheet Template Upload a new PDF or DOCX template for HIPAA cove…" at bounding box center [546, 556] width 911 height 1024
click at [668, 206] on div "Template Fields Configure field mappings Preparing document..." at bounding box center [619, 219] width 670 height 60
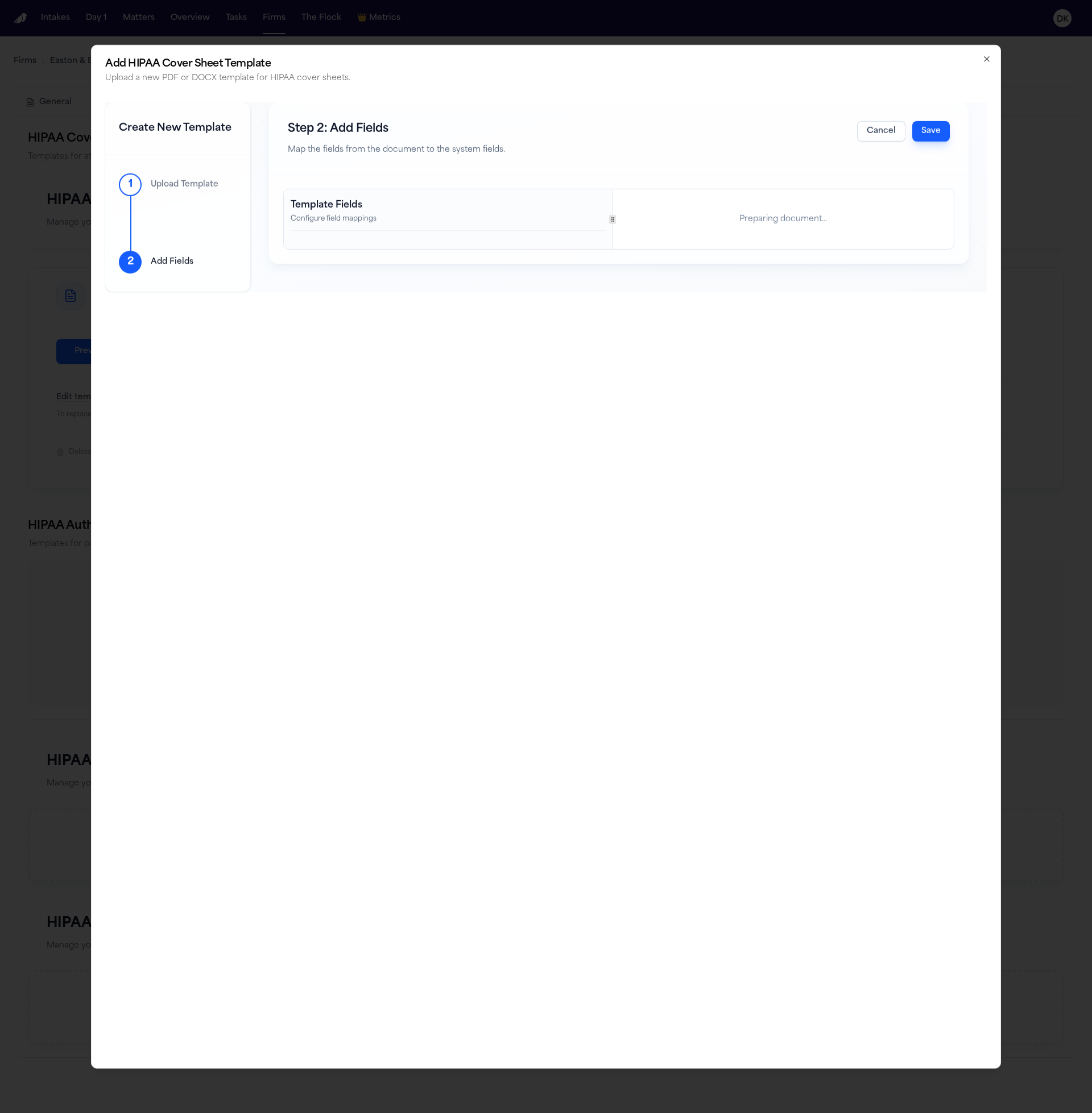
click at [615, 222] on div at bounding box center [612, 219] width 7 height 9
click at [528, 234] on div "Template Fields Configure field mappings" at bounding box center [449, 219] width 331 height 60
click at [508, 227] on div "Template Fields Configure field mappings" at bounding box center [449, 214] width 317 height 32
click at [618, 213] on div "Template Fields Configure field mappings Preparing document..." at bounding box center [619, 219] width 670 height 60
click at [875, 133] on button "Cancel" at bounding box center [881, 131] width 48 height 21
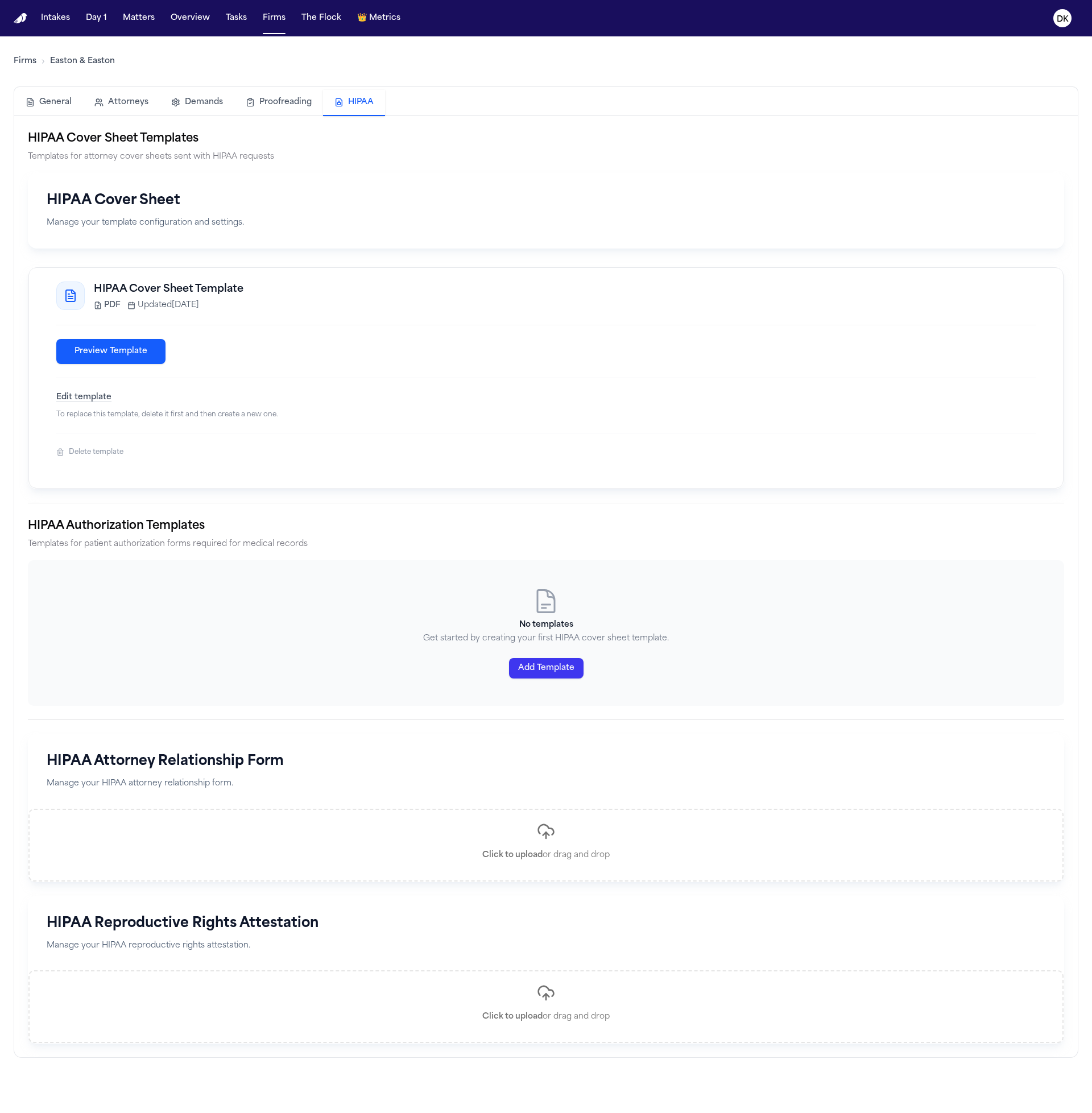
click at [541, 677] on button "Add Template" at bounding box center [546, 668] width 75 height 21
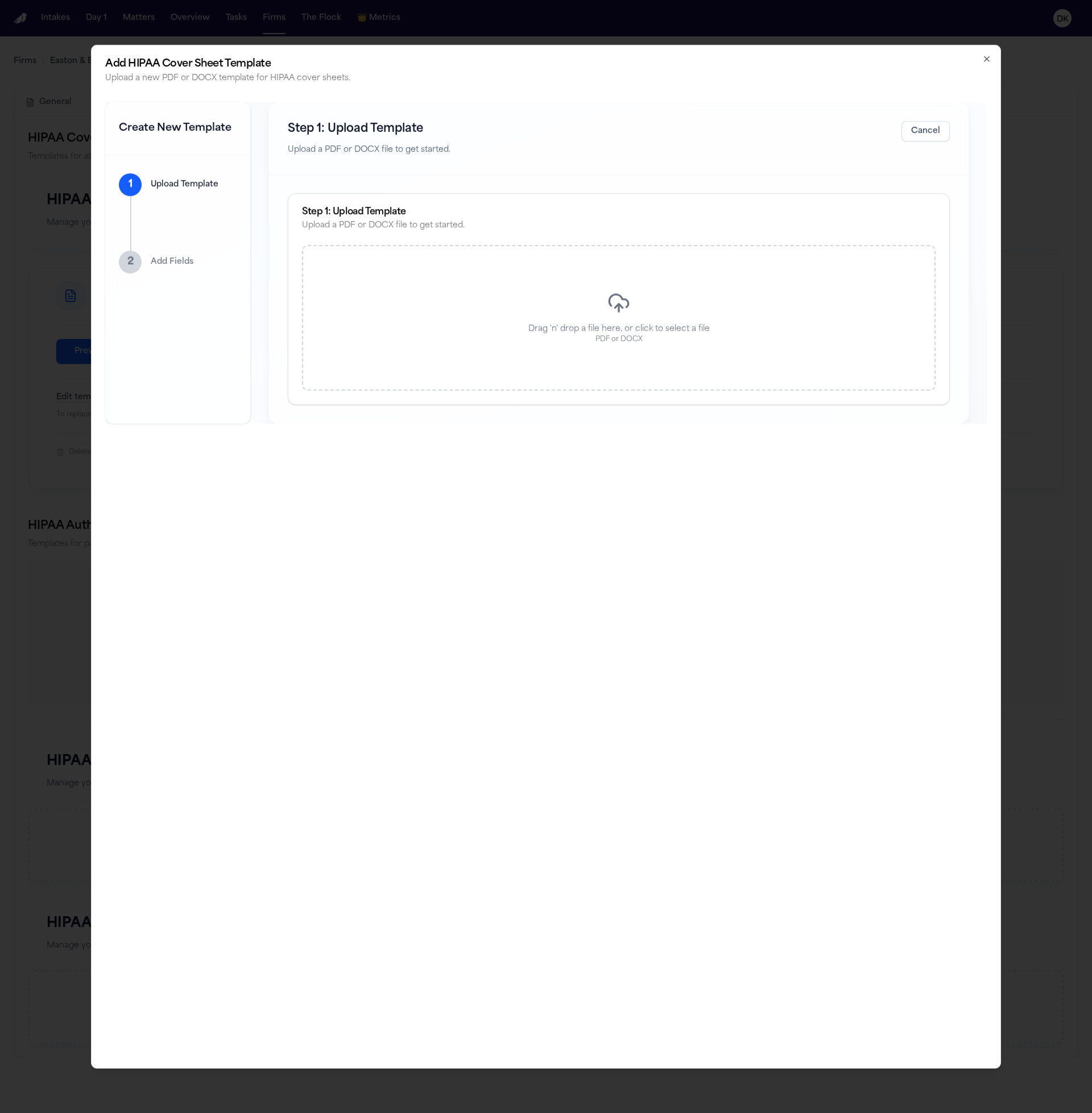
click at [661, 292] on div "Drag 'n' drop a file here, or click to select a file PDF or DOCX" at bounding box center [619, 318] width 634 height 145
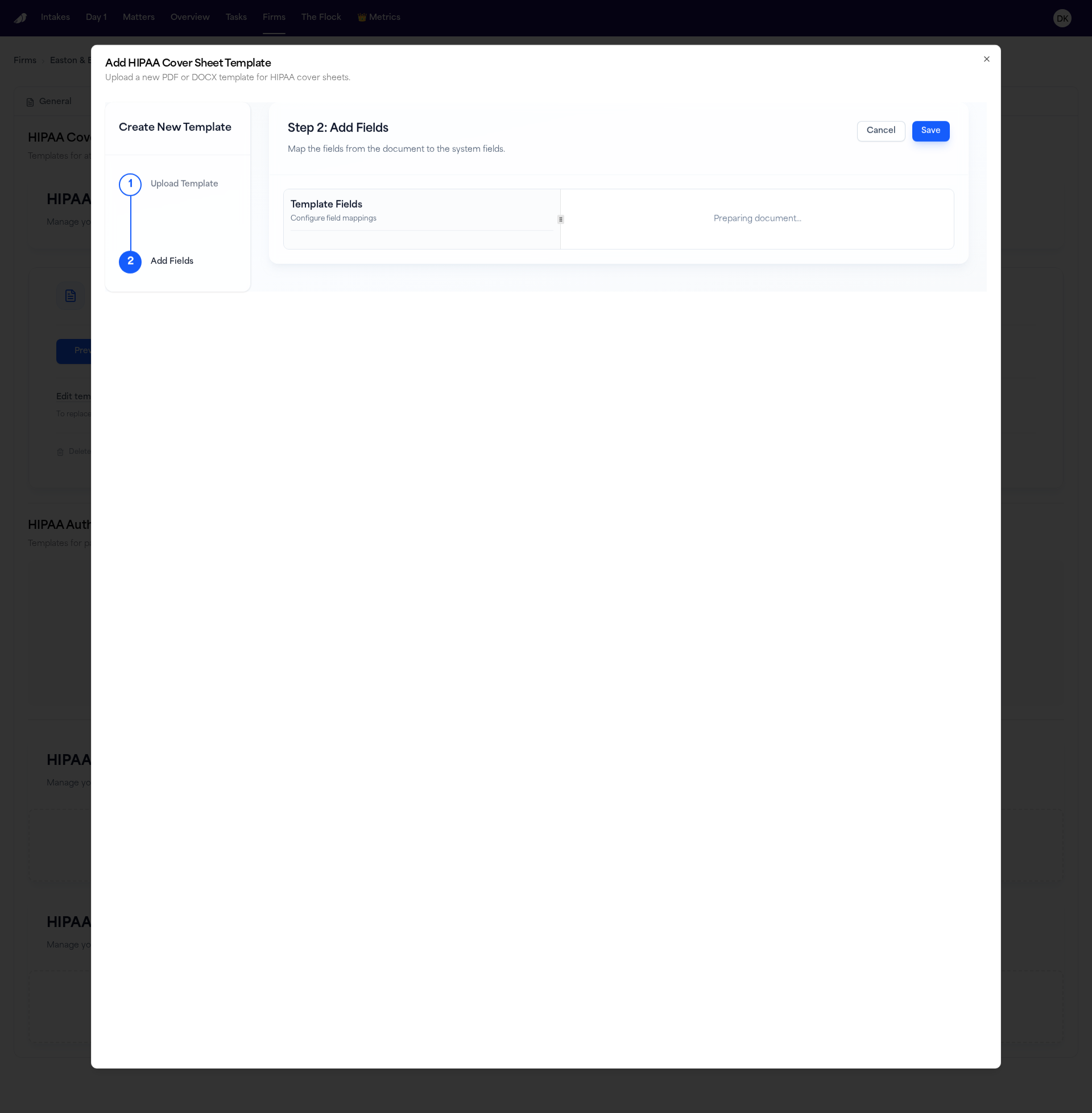
click at [558, 239] on div "Template Fields Configure field mappings Preparing document..." at bounding box center [619, 219] width 670 height 60
click at [464, 238] on div "Template Fields Configure field mappings" at bounding box center [422, 219] width 277 height 60
click at [858, 135] on button "Cancel" at bounding box center [881, 131] width 48 height 21
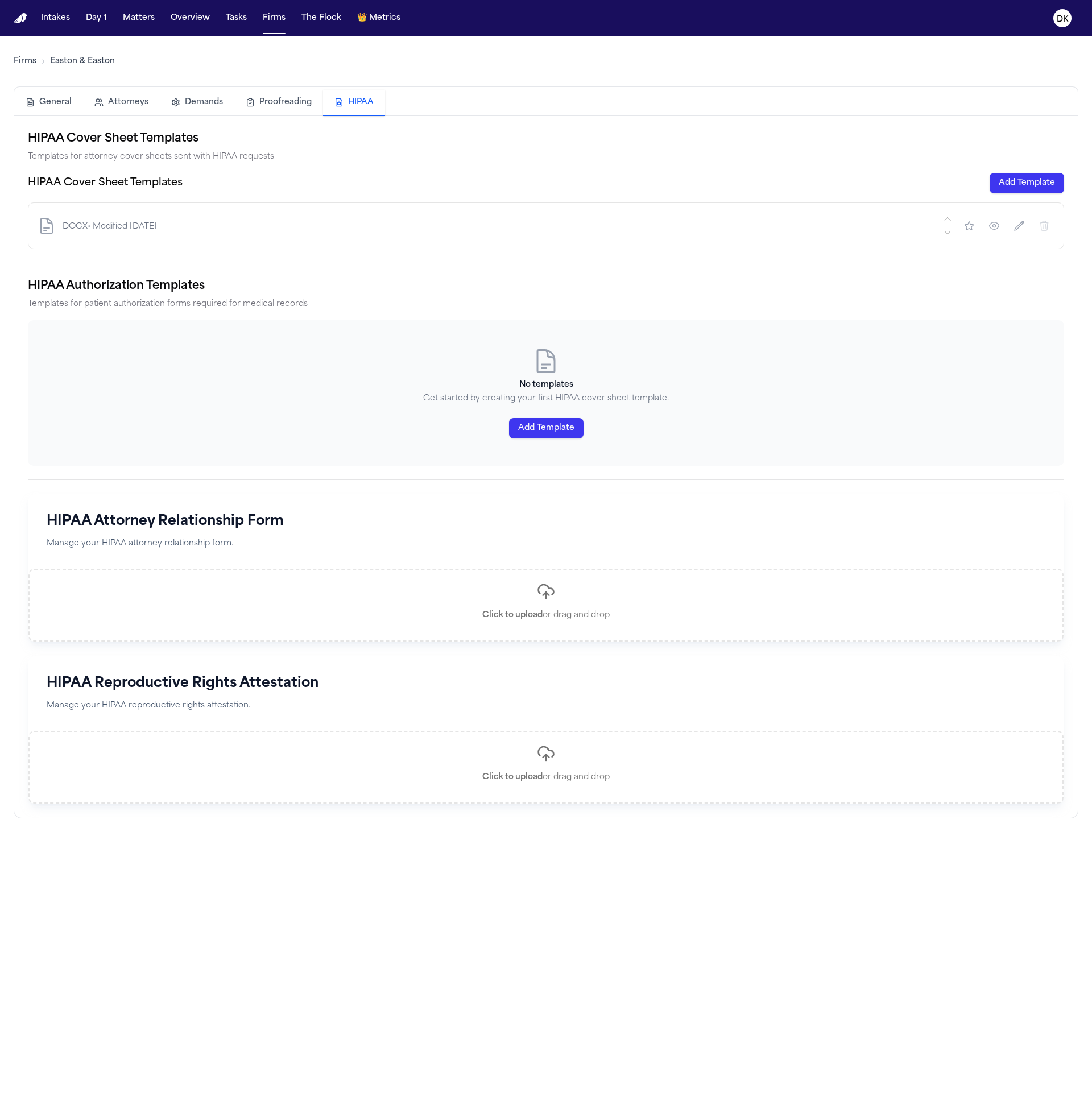
click at [1019, 180] on button "Add Template" at bounding box center [1027, 183] width 75 height 21
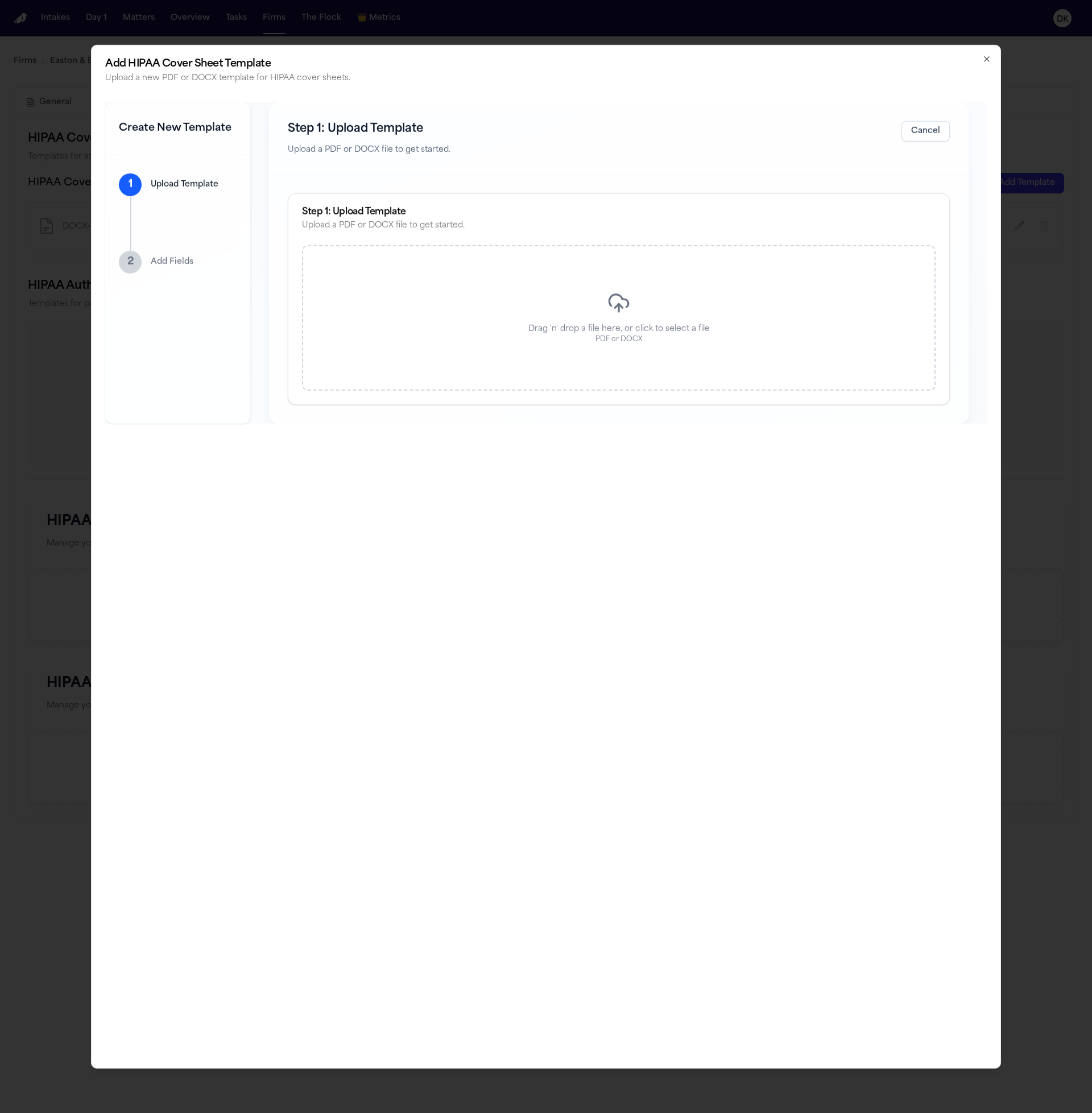
click at [559, 364] on div "Drag 'n' drop a file here, or click to select a file PDF or DOCX" at bounding box center [619, 318] width 634 height 145
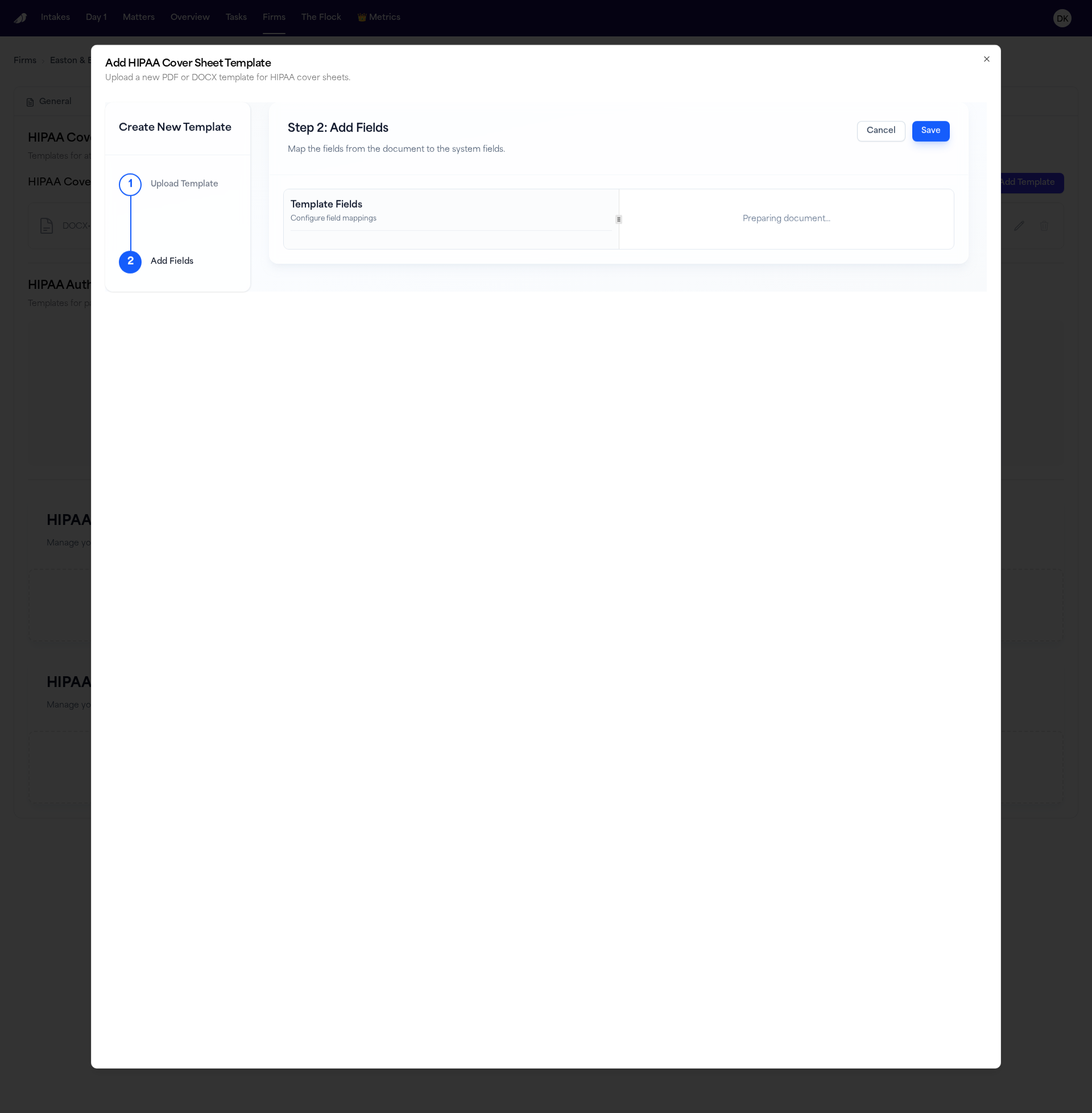
click at [666, 218] on div "Template Fields Configure field mappings Preparing document..." at bounding box center [619, 219] width 670 height 60
click at [559, 225] on div "Template Fields Configure field mappings Preparing document..." at bounding box center [619, 219] width 670 height 60
click at [884, 134] on button "Cancel" at bounding box center [881, 131] width 48 height 21
